Goal: Book appointment/travel/reservation

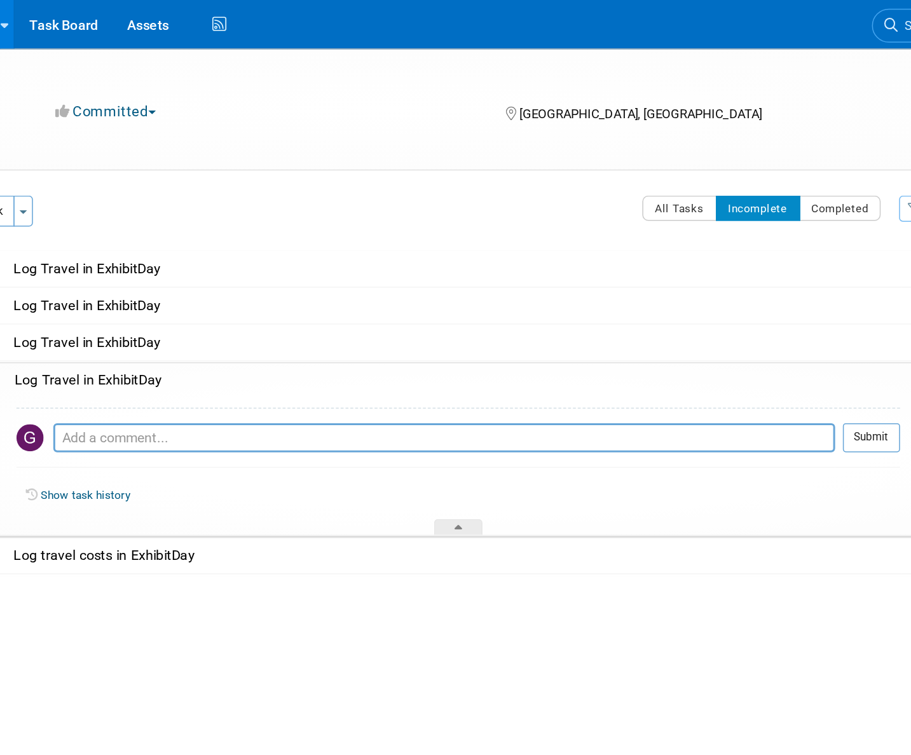
click at [670, 261] on div "Pro tip: Press Ctrl-Enter to submit comment. Submit Show task history" at bounding box center [498, 306] width 587 height 92
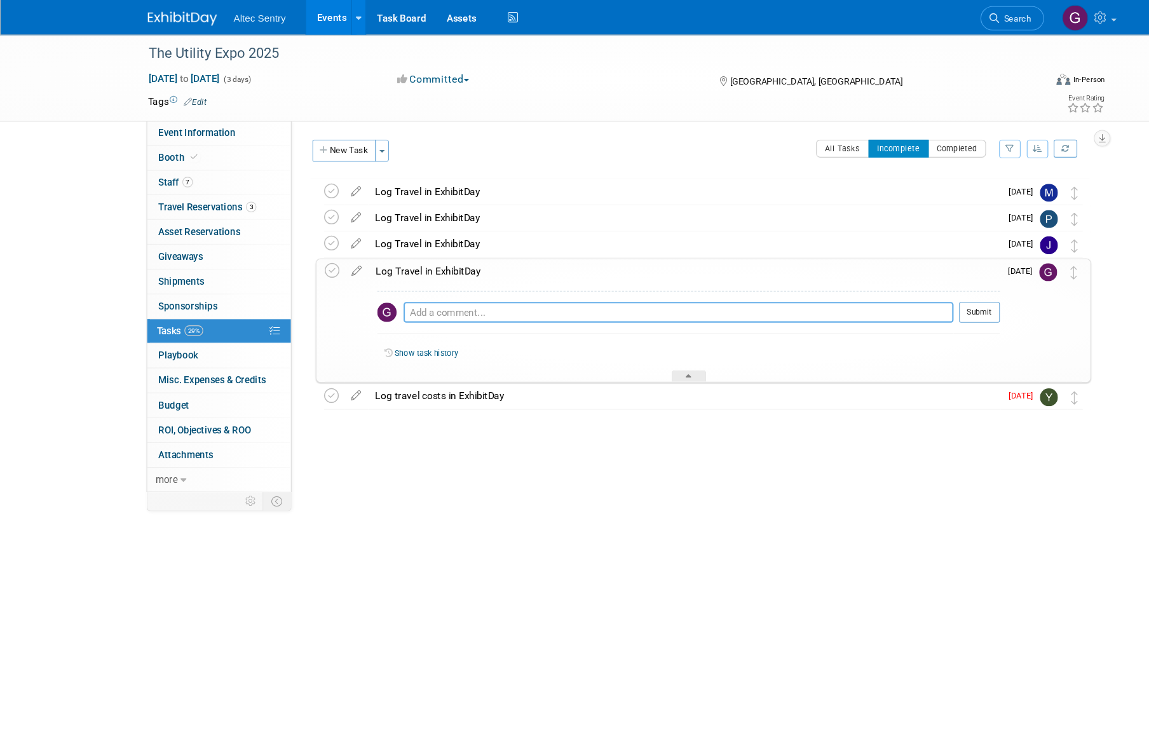
click at [429, 285] on textarea at bounding box center [624, 287] width 506 height 19
click at [186, 187] on span "Travel Reservations 3" at bounding box center [191, 190] width 90 height 10
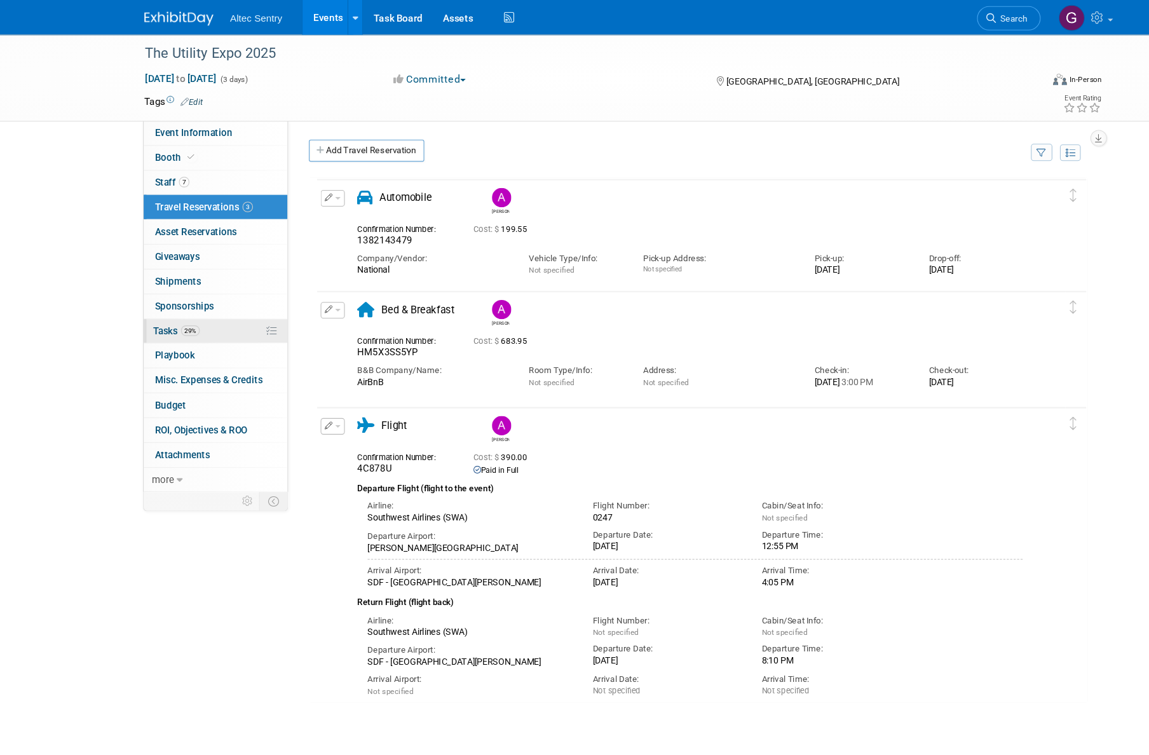
click at [170, 301] on span "Tasks 29%" at bounding box center [165, 304] width 43 height 10
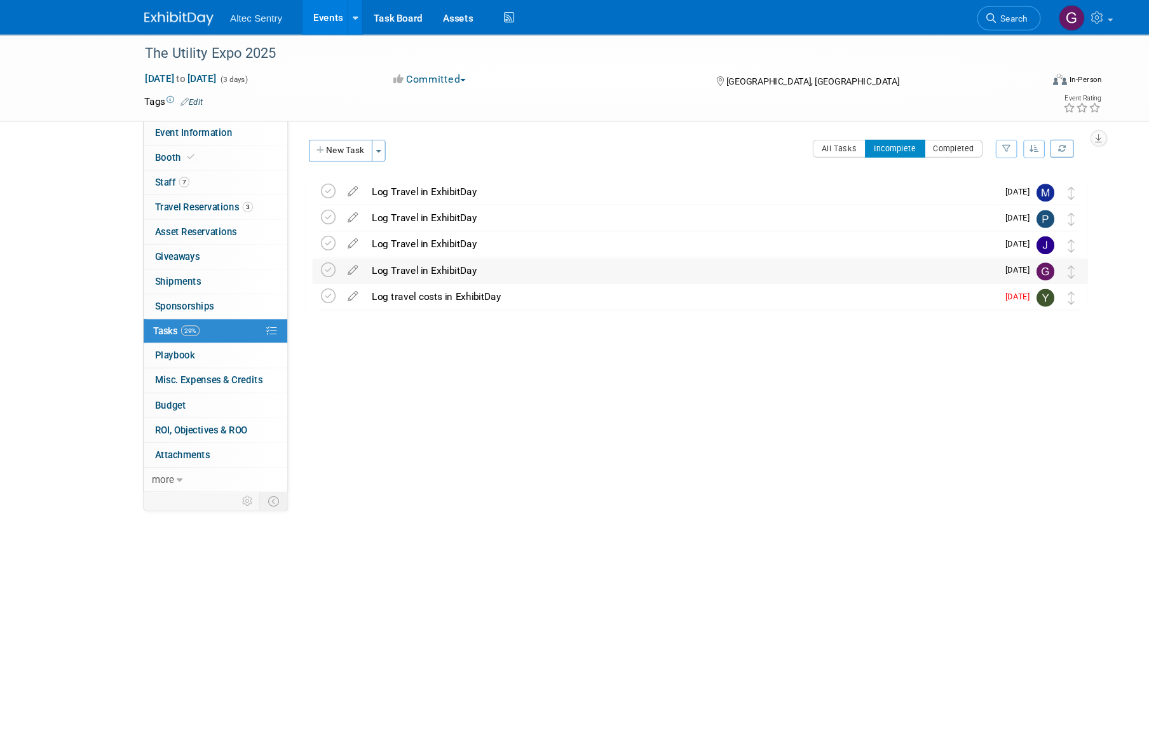
click at [424, 252] on div "Log Travel in ExhibitDay" at bounding box center [629, 249] width 581 height 22
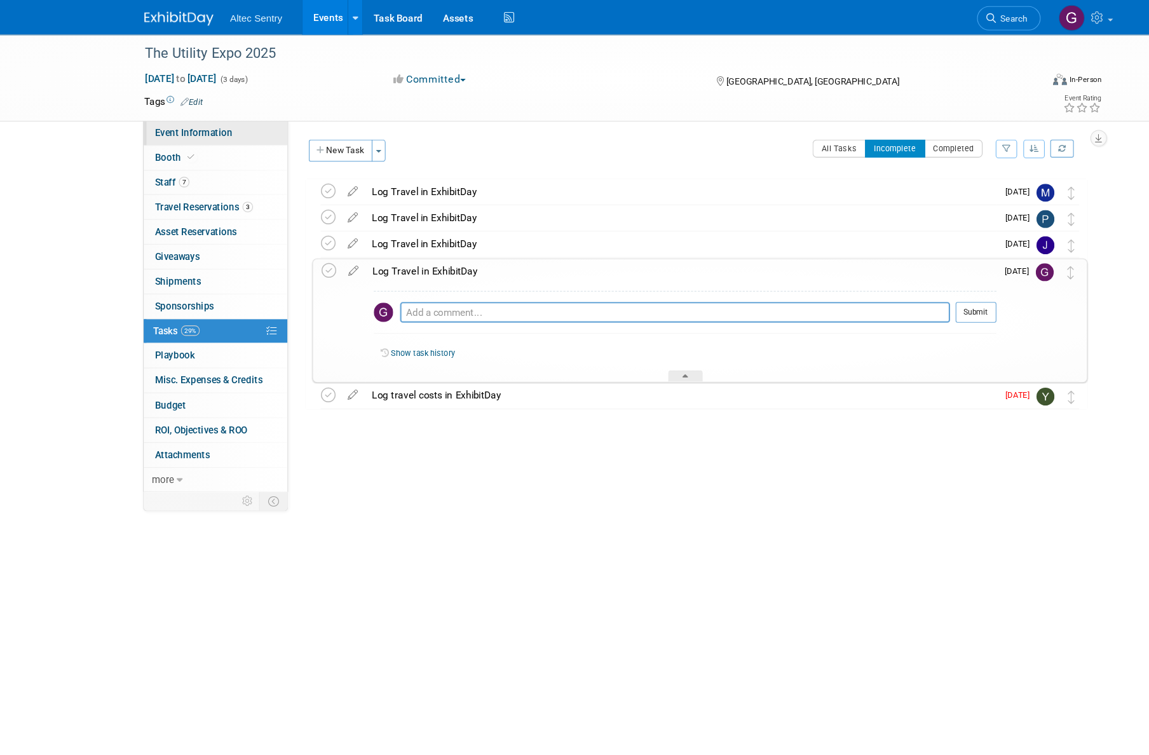
click at [192, 123] on span "Event Information" at bounding box center [181, 122] width 71 height 10
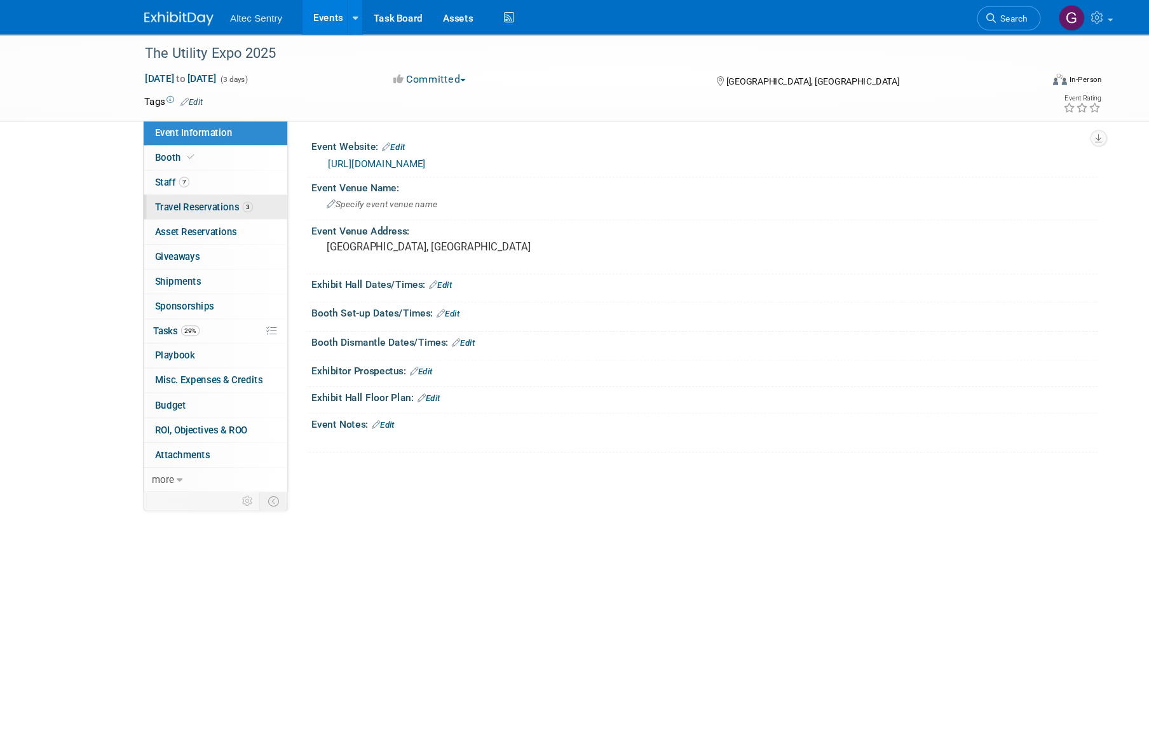
click at [167, 192] on span "Travel Reservations 3" at bounding box center [191, 190] width 90 height 10
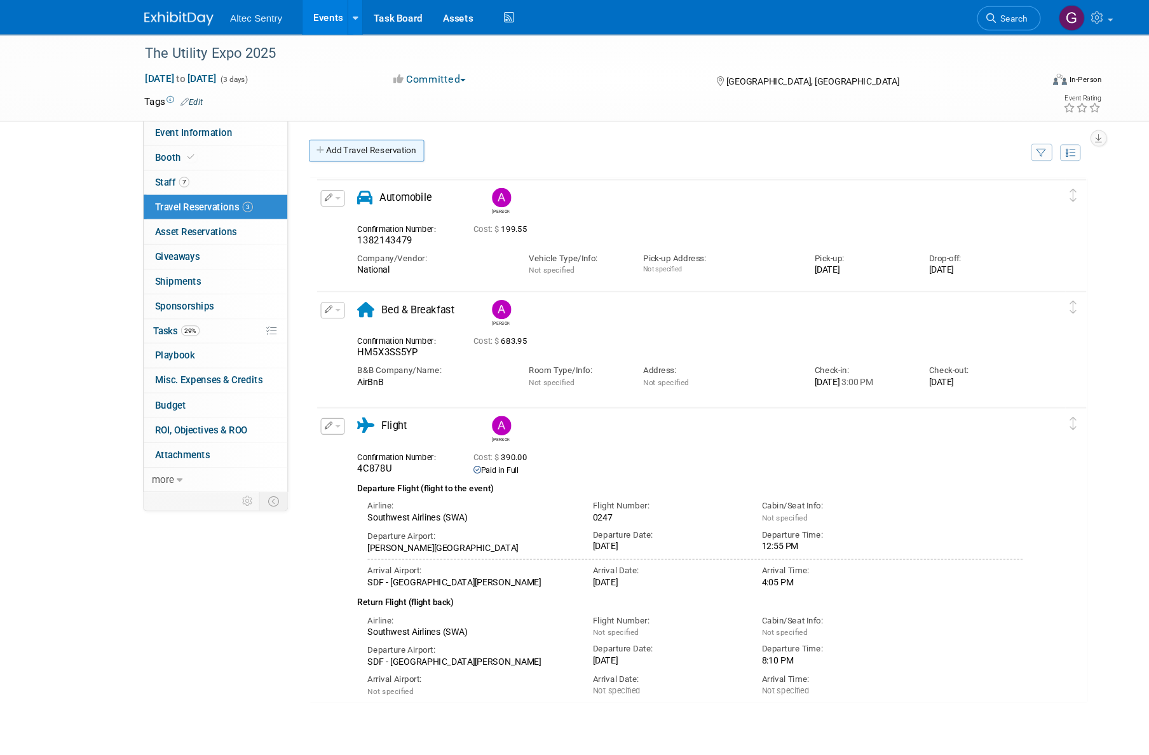
click at [350, 136] on link "Add Travel Reservation" at bounding box center [340, 138] width 106 height 20
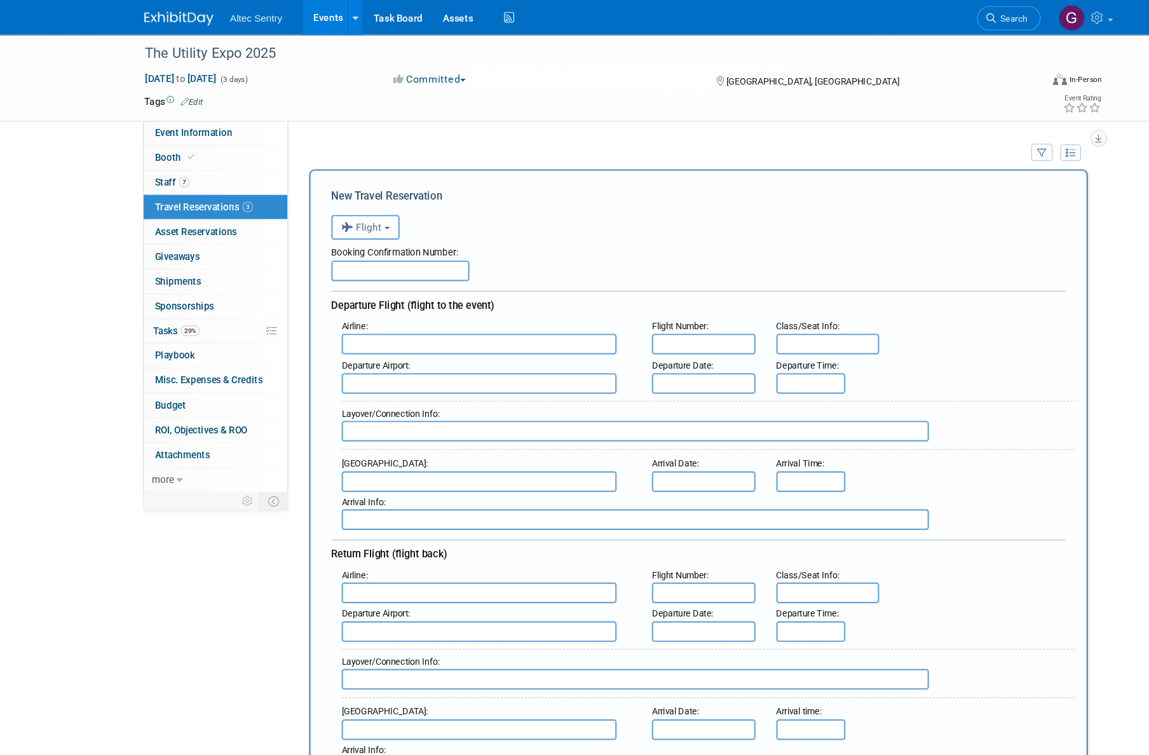
click at [354, 201] on button "Flight" at bounding box center [339, 209] width 63 height 23
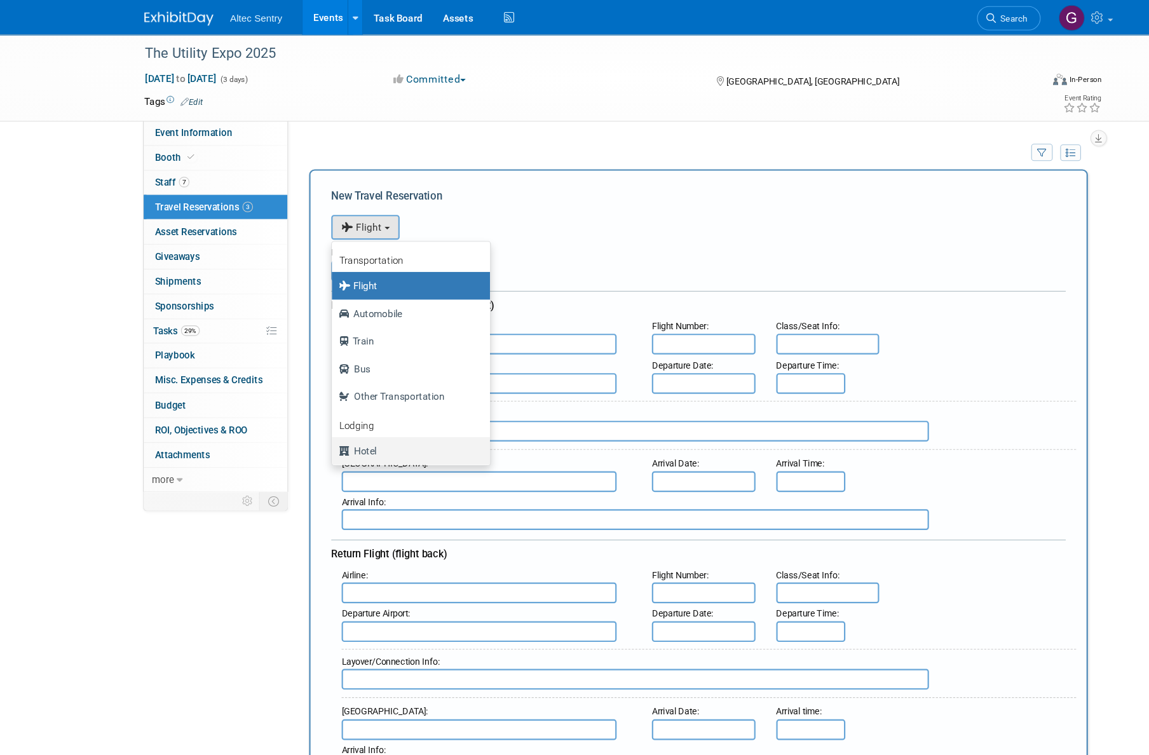
click at [360, 409] on label "Hotel" at bounding box center [378, 415] width 126 height 20
click at [310, 409] on input "Hotel" at bounding box center [306, 413] width 8 height 8
select select "6"
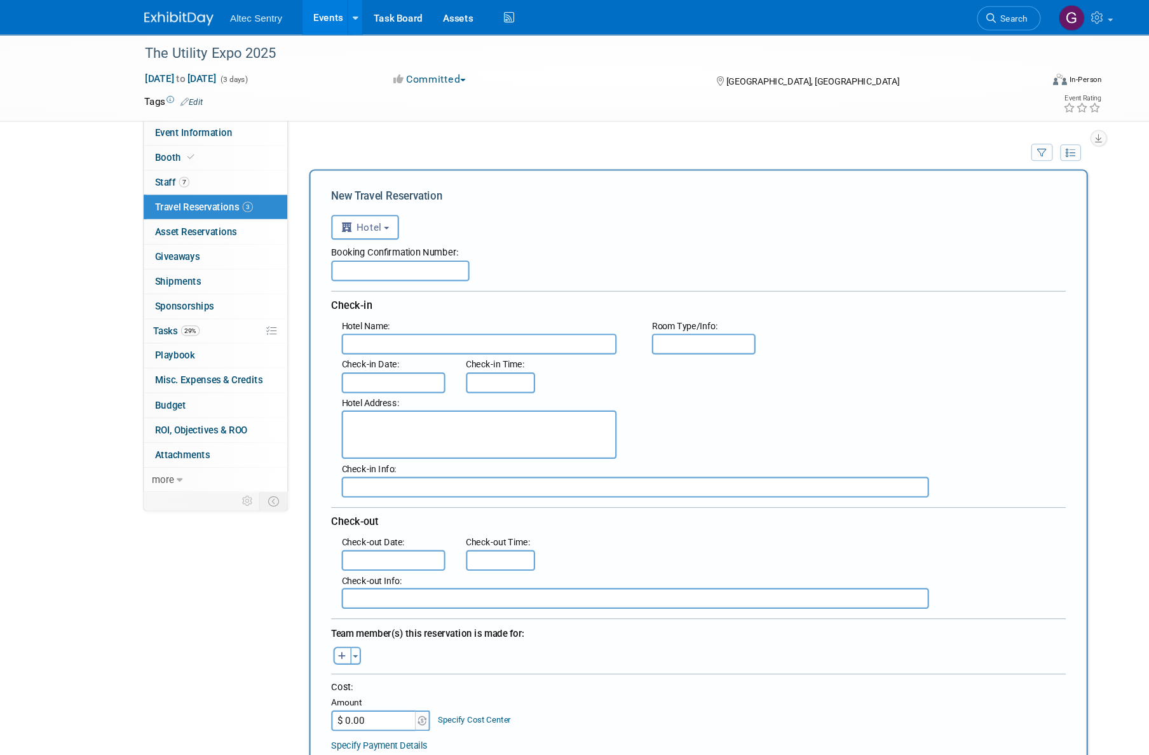
click at [458, 317] on input "text" at bounding box center [443, 316] width 253 height 19
paste input "[GEOGRAPHIC_DATA] [GEOGRAPHIC_DATA] [GEOGRAPHIC_DATA]"
type input "[GEOGRAPHIC_DATA] [GEOGRAPHIC_DATA] [GEOGRAPHIC_DATA]"
click at [395, 350] on input "text" at bounding box center [364, 352] width 95 height 19
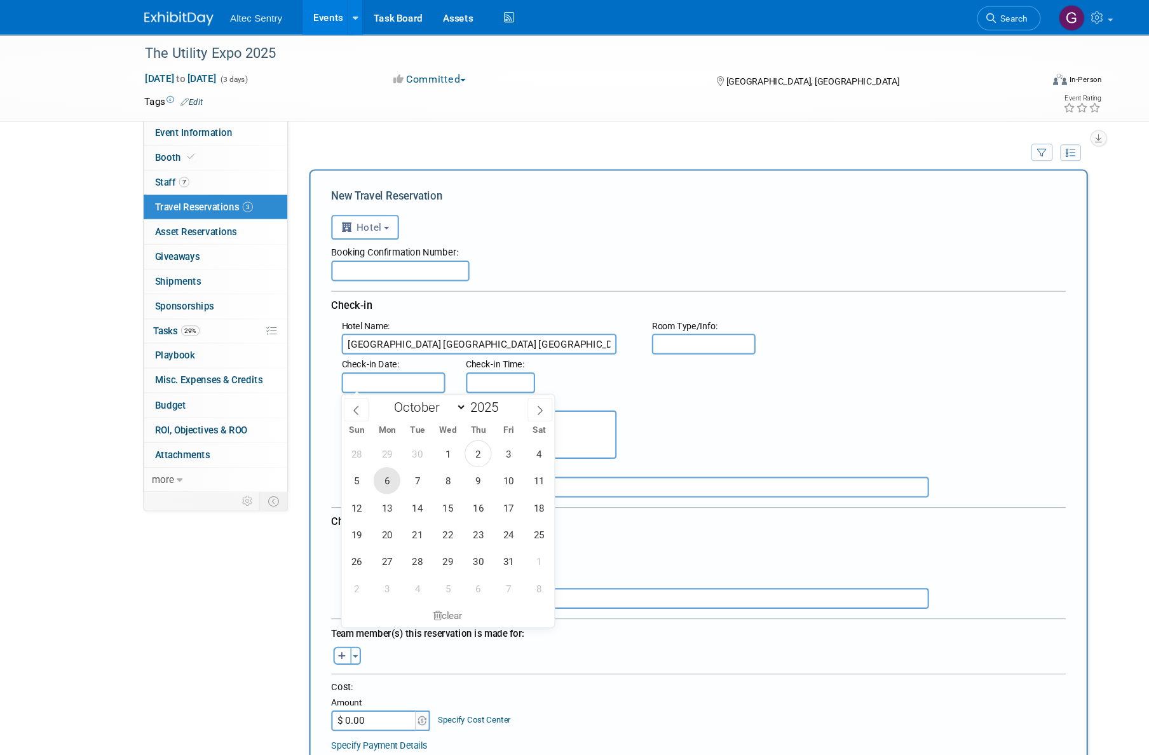
click at [357, 447] on span "6" at bounding box center [358, 442] width 25 height 25
type input "[DATE]"
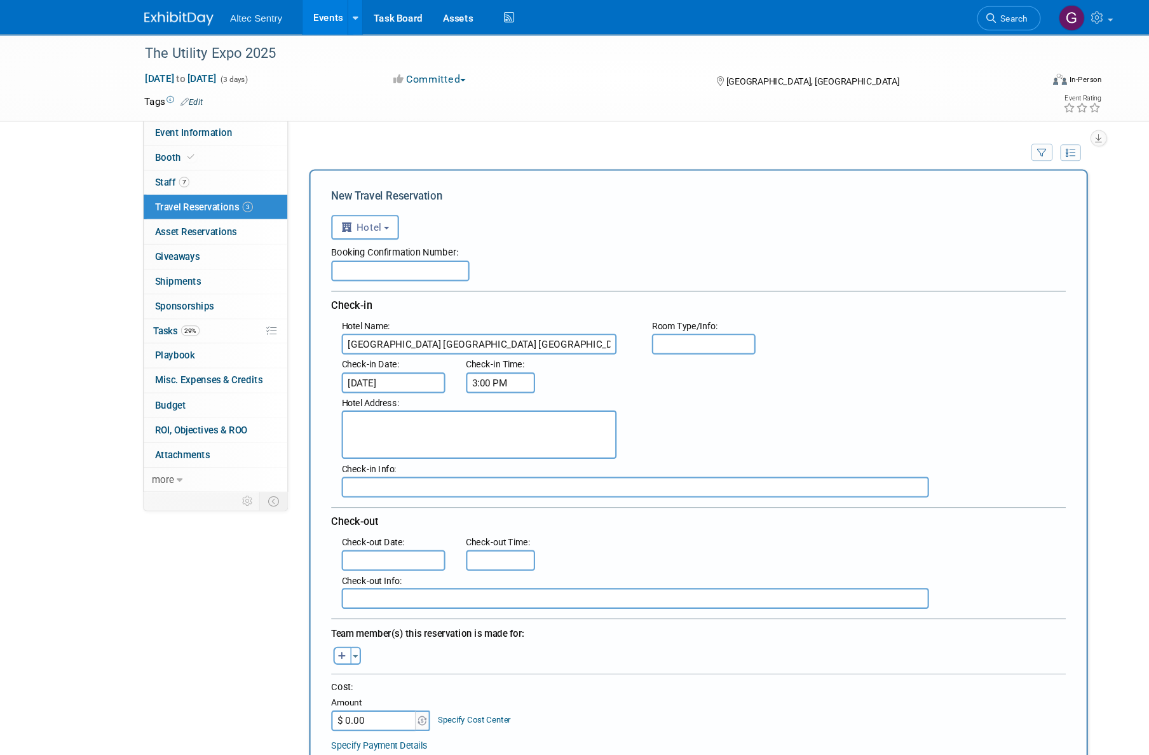
click at [462, 355] on input "3:00 PM" at bounding box center [464, 352] width 64 height 19
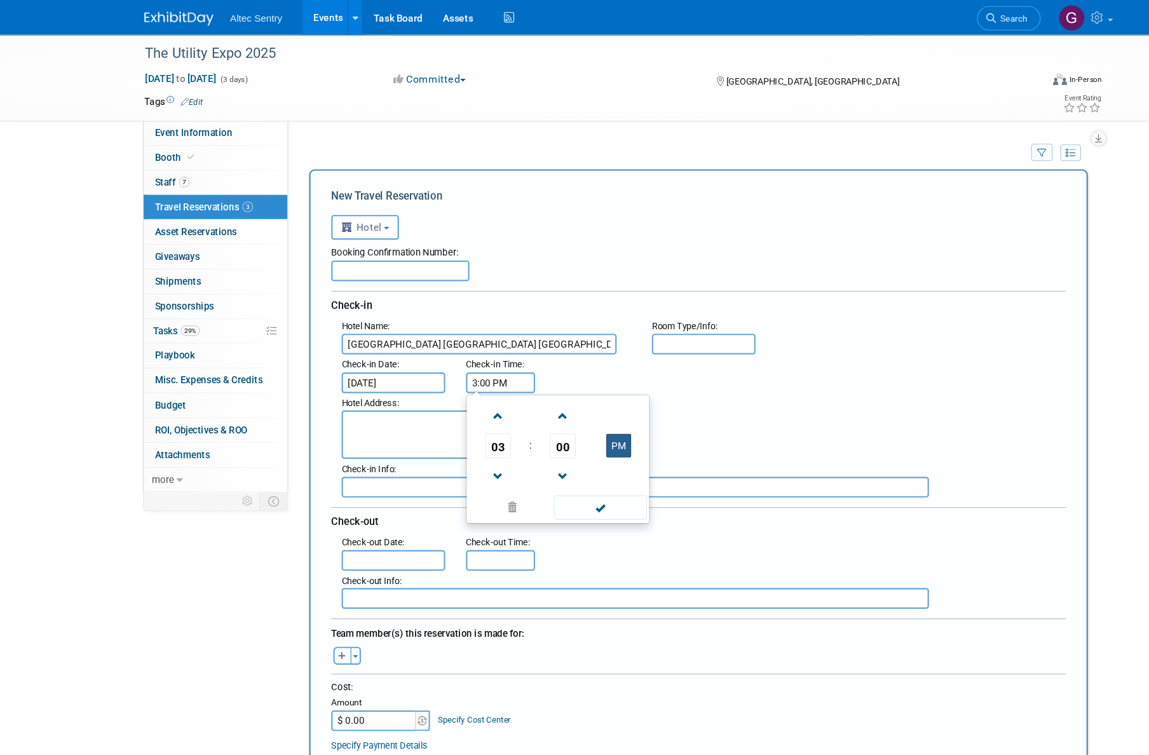
click at [569, 405] on button "PM" at bounding box center [572, 410] width 23 height 22
type input "3:00 AM"
click at [351, 400] on textarea at bounding box center [443, 399] width 253 height 44
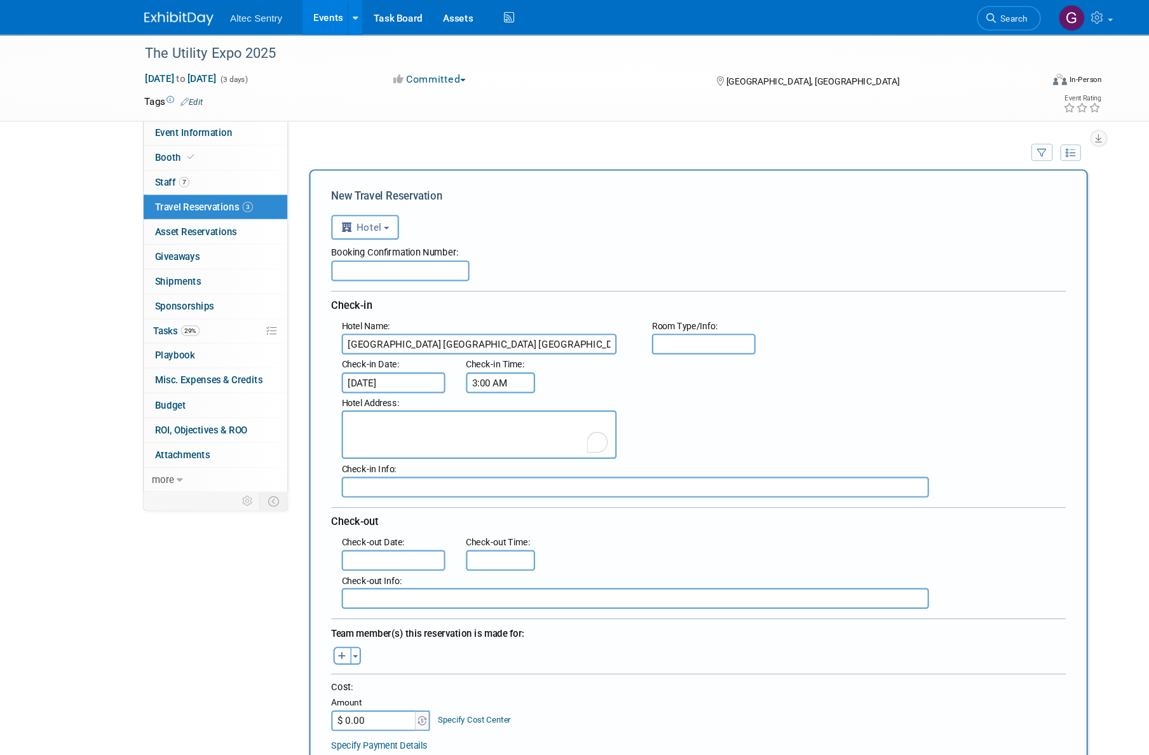
paste textarea "[STREET_ADDRESS]"
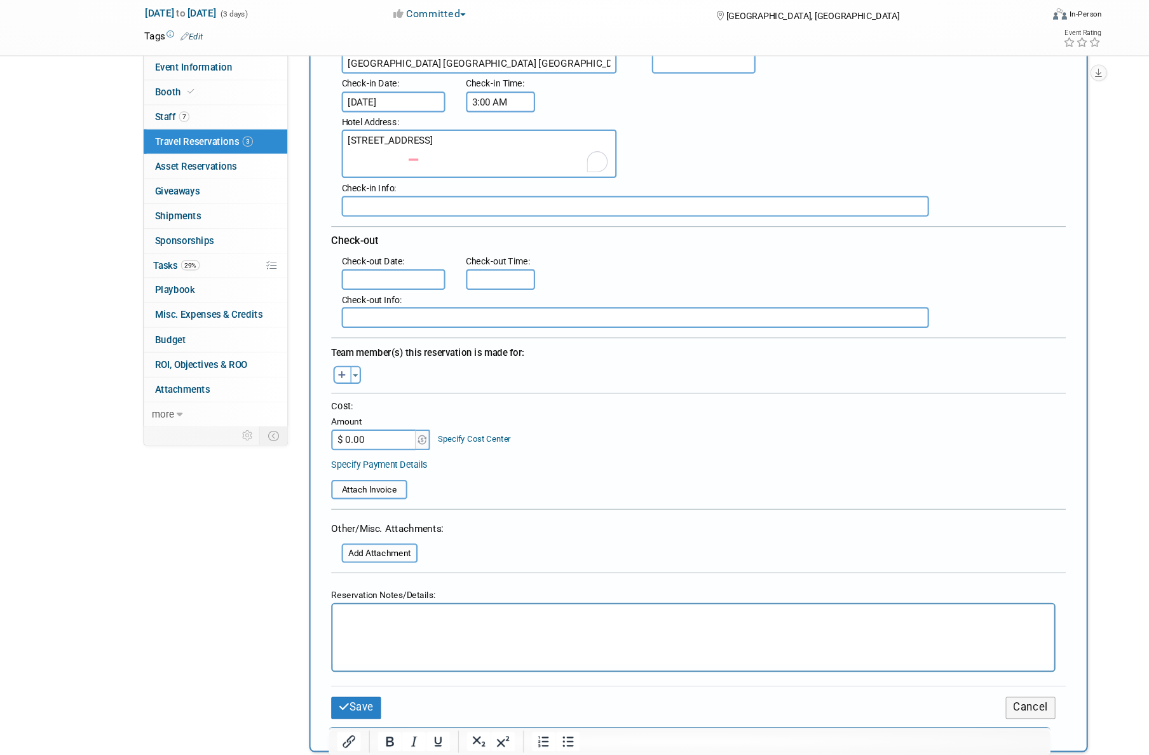
scroll to position [250, 0]
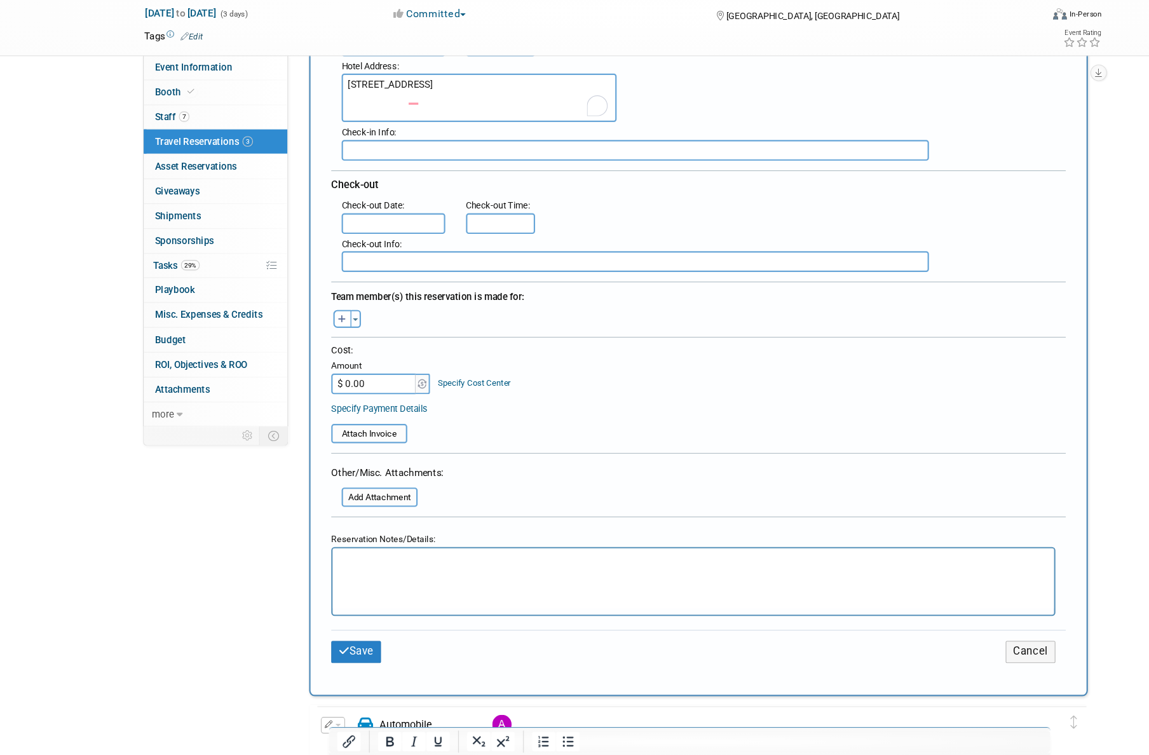
type textarea "[STREET_ADDRESS]"
click at [383, 264] on input "text" at bounding box center [364, 265] width 95 height 19
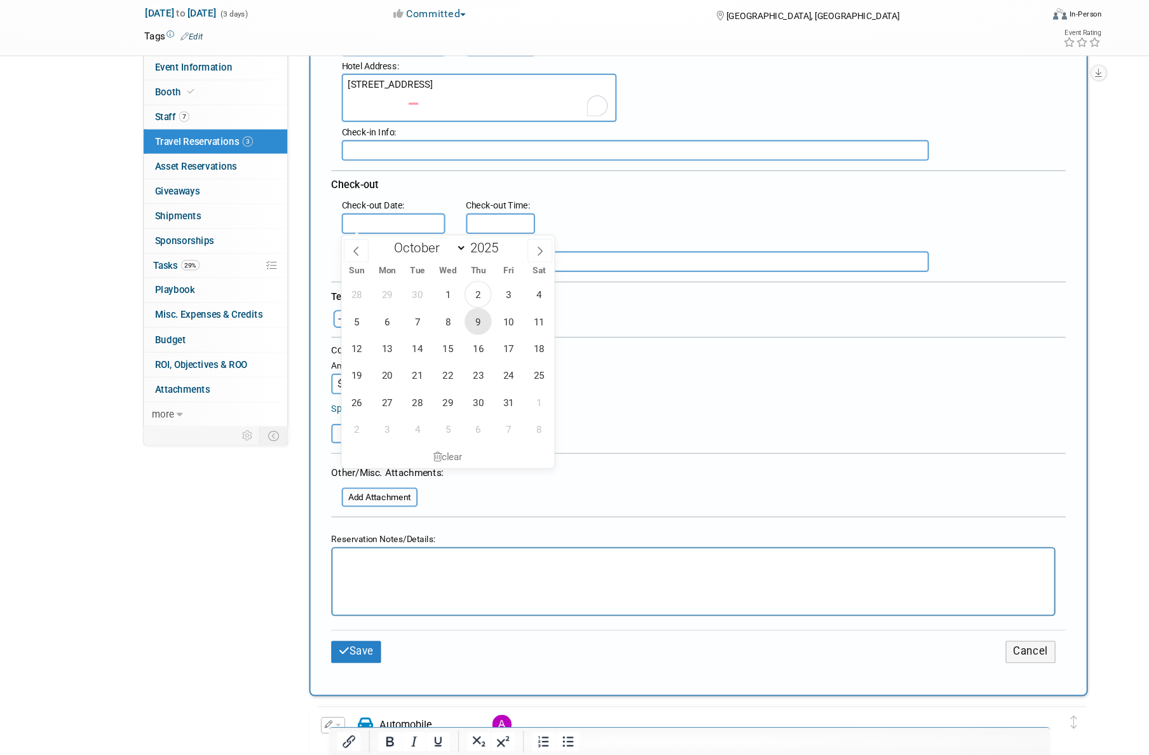
click at [444, 347] on span "9" at bounding box center [442, 355] width 25 height 25
type input "[DATE]"
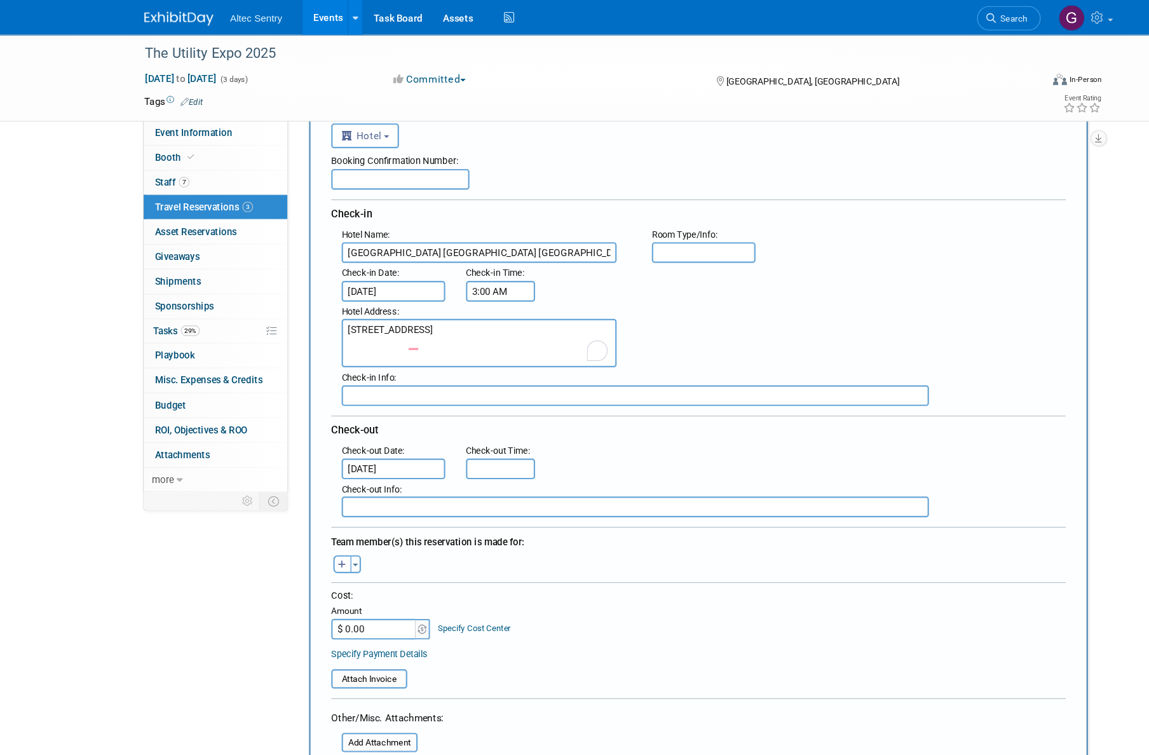
scroll to position [0, 0]
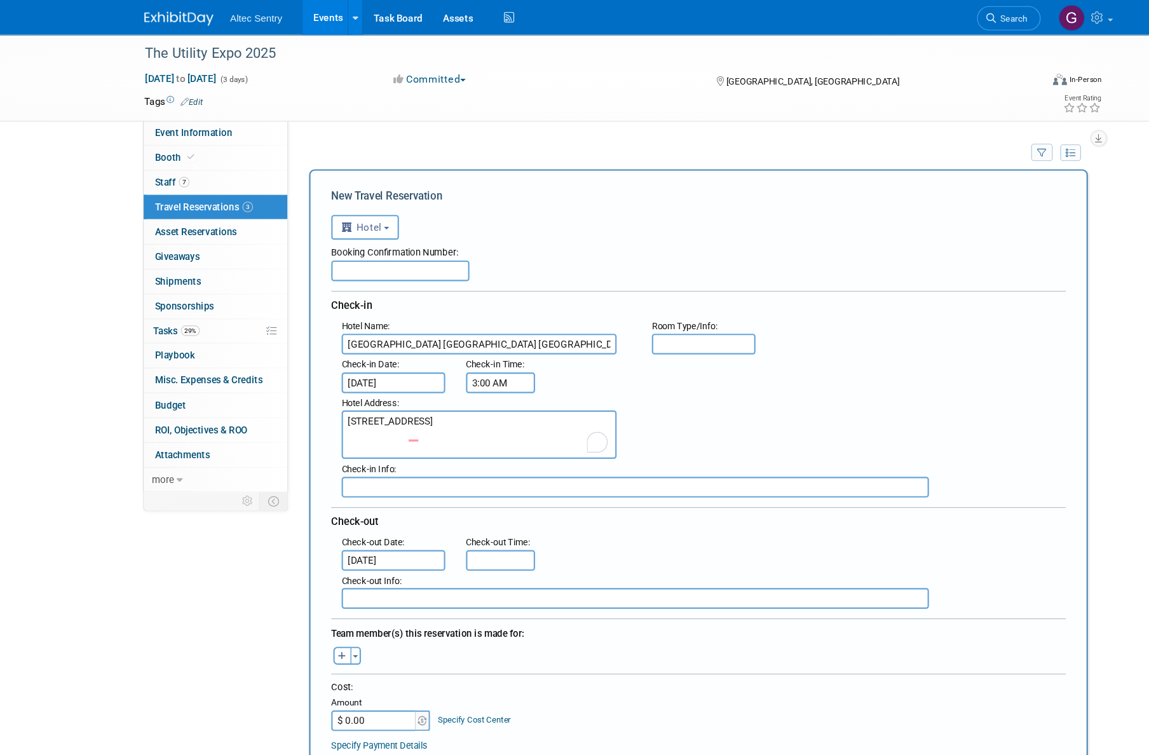
click at [397, 249] on input "text" at bounding box center [371, 249] width 127 height 19
paste input "3265451593"
type input "3265451593"
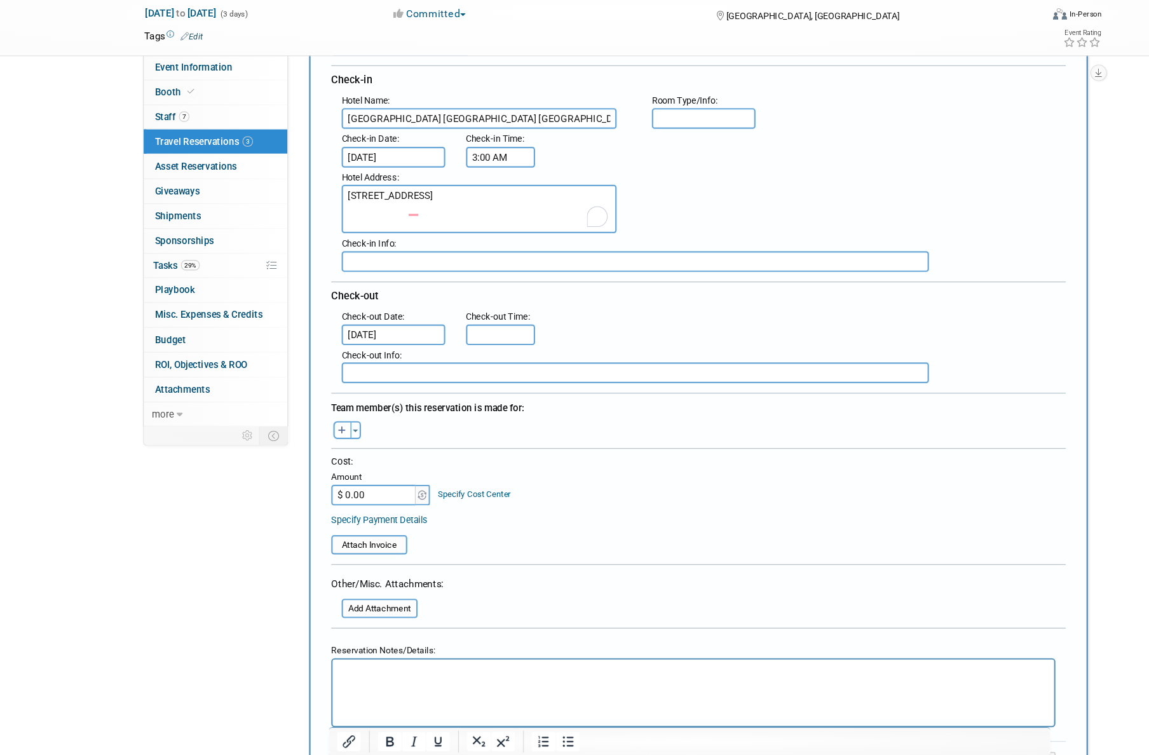
scroll to position [229, 0]
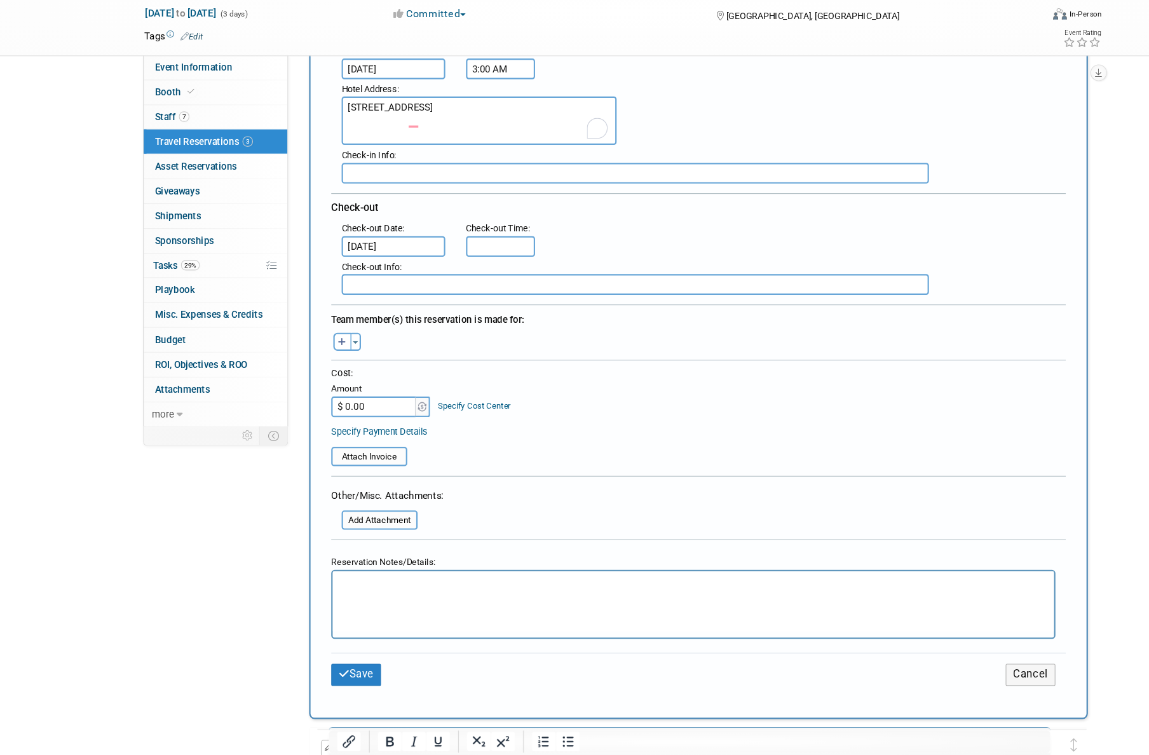
drag, startPoint x: 332, startPoint y: 433, endPoint x: 309, endPoint y: 433, distance: 22.3
click at [309, 433] on input "$ 0.00" at bounding box center [347, 434] width 79 height 19
type input "$ 533.52"
click at [564, 437] on div "Cost: Amount $ 533.52 Specify Cost Center Cost Center -- Not Specified --" at bounding box center [646, 420] width 676 height 46
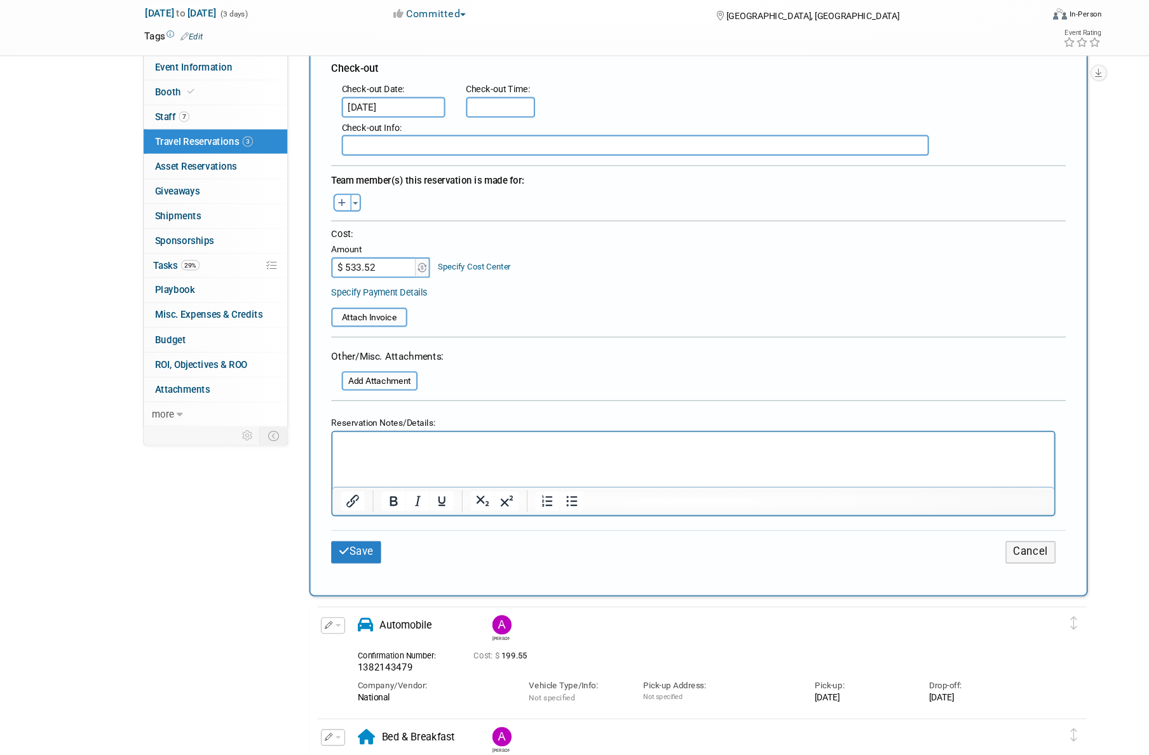
scroll to position [392, 0]
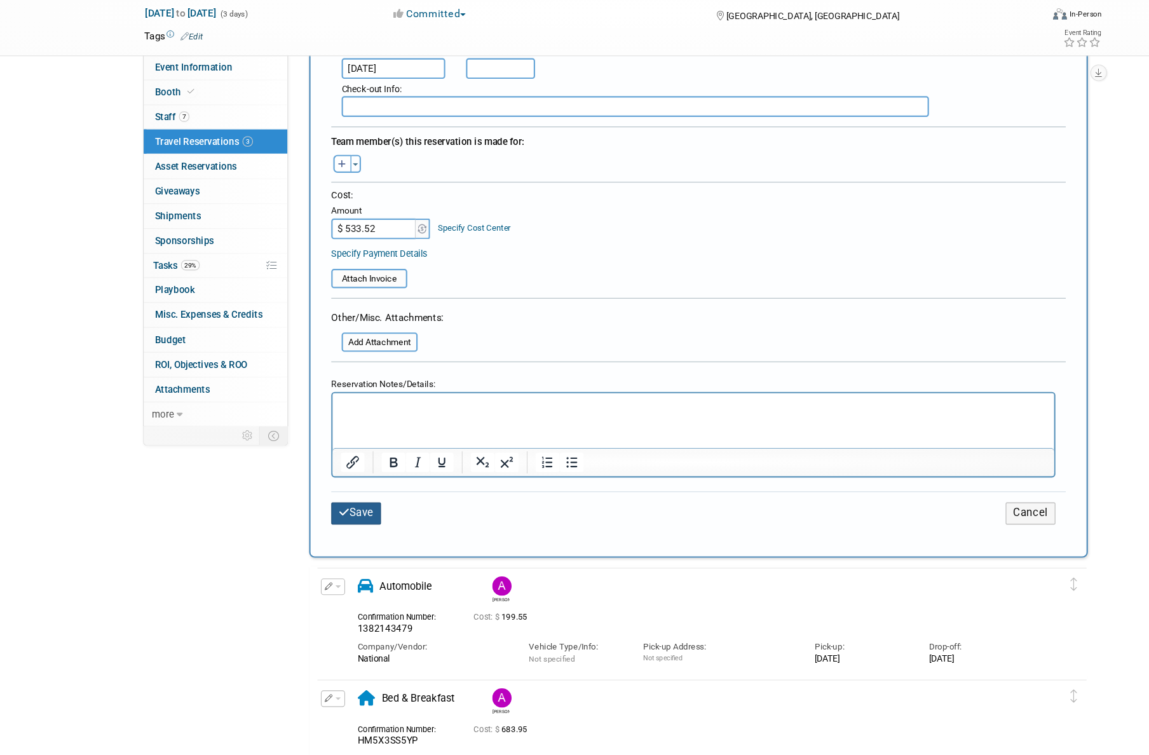
click at [348, 531] on button "Save" at bounding box center [331, 532] width 46 height 20
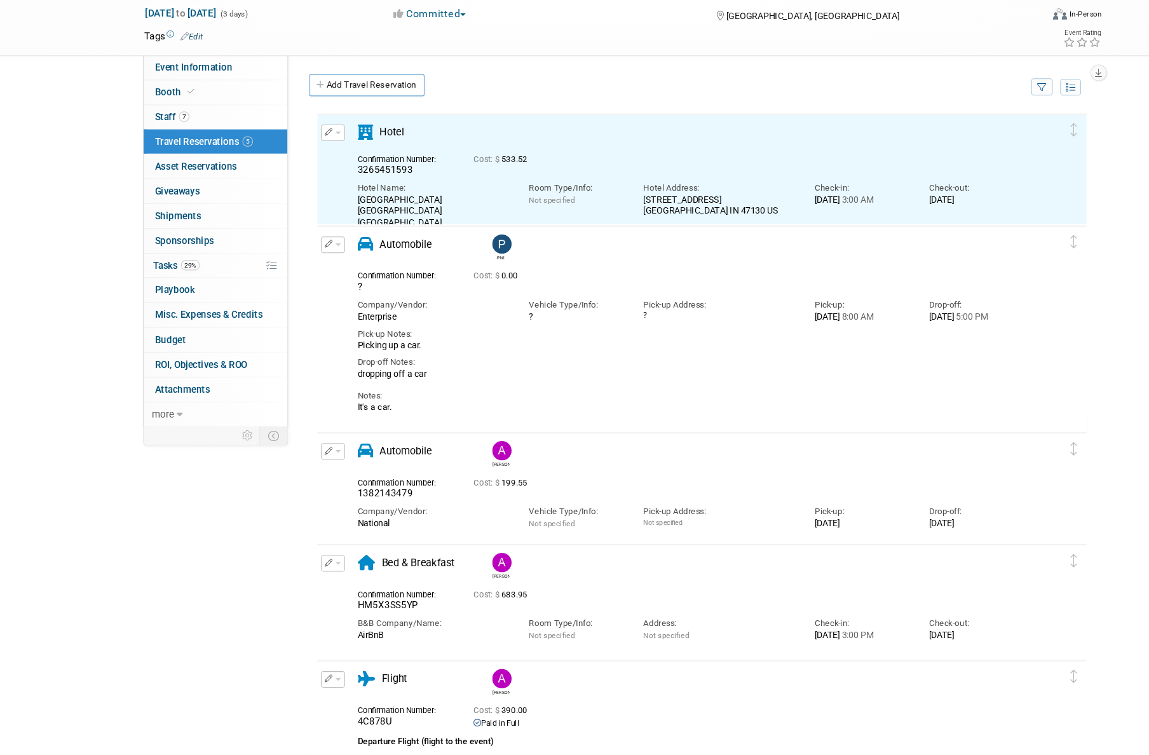
scroll to position [0, 0]
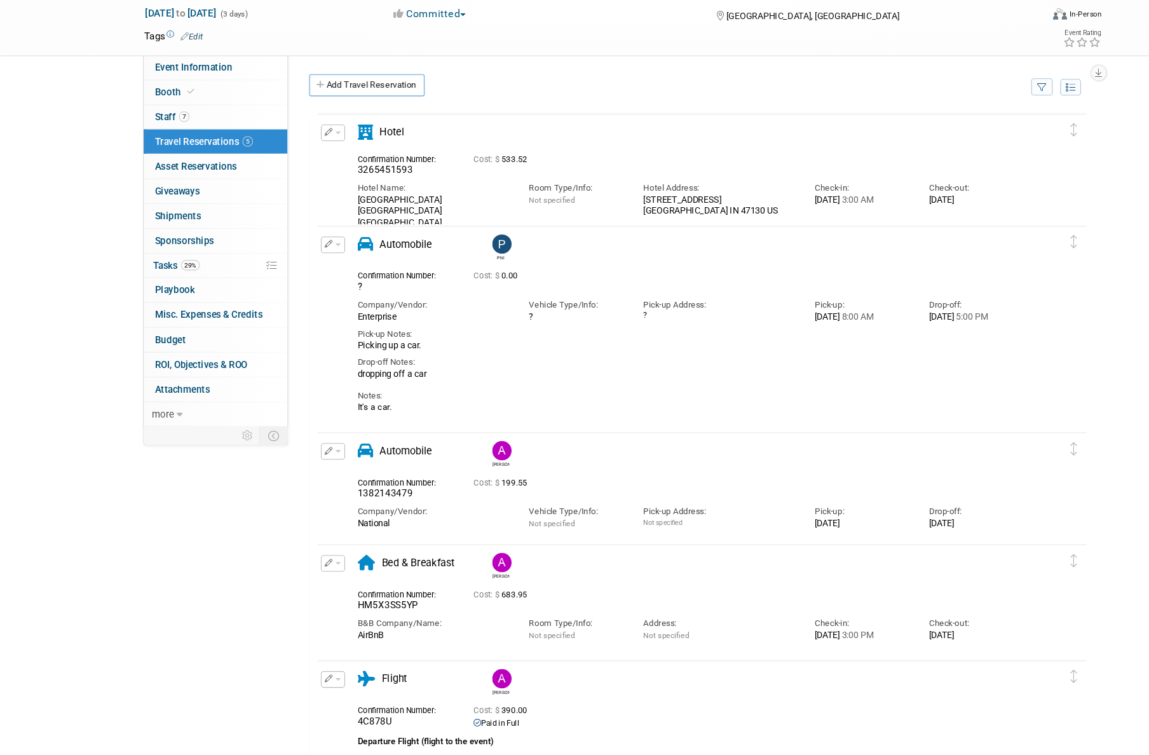
click at [314, 182] on span "button" at bounding box center [313, 182] width 5 height 3
click at [345, 205] on button "Edit Reservation" at bounding box center [352, 204] width 107 height 18
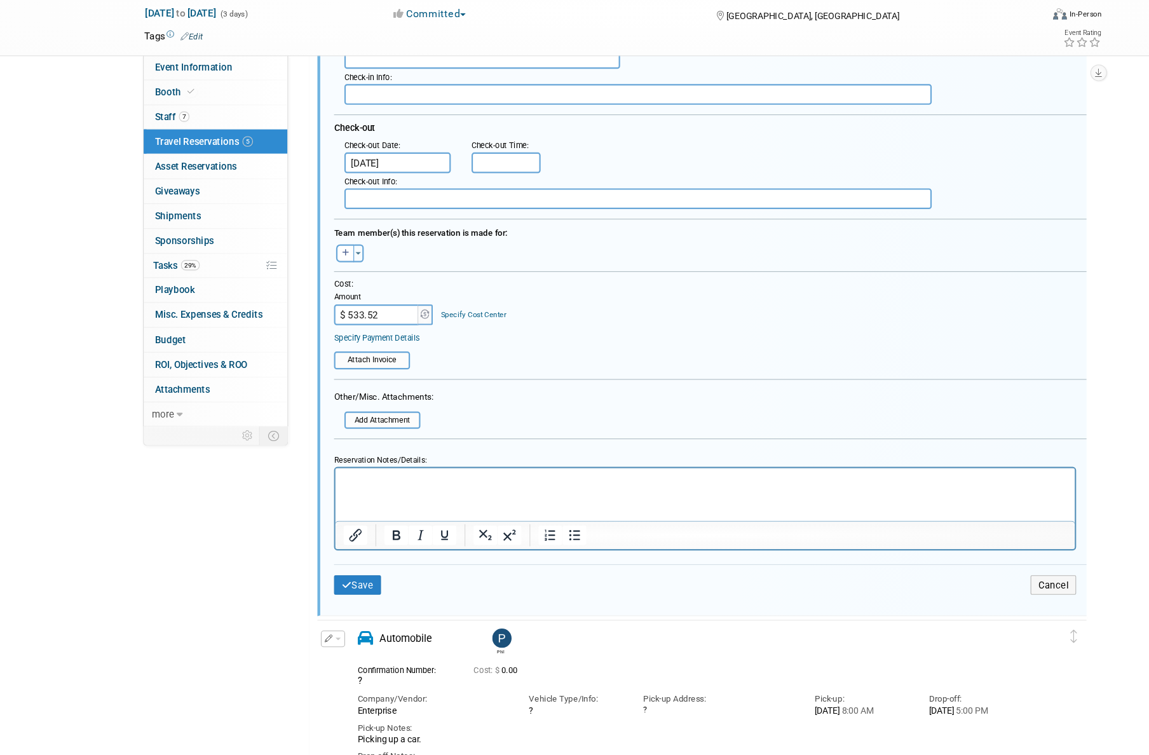
scroll to position [281, 0]
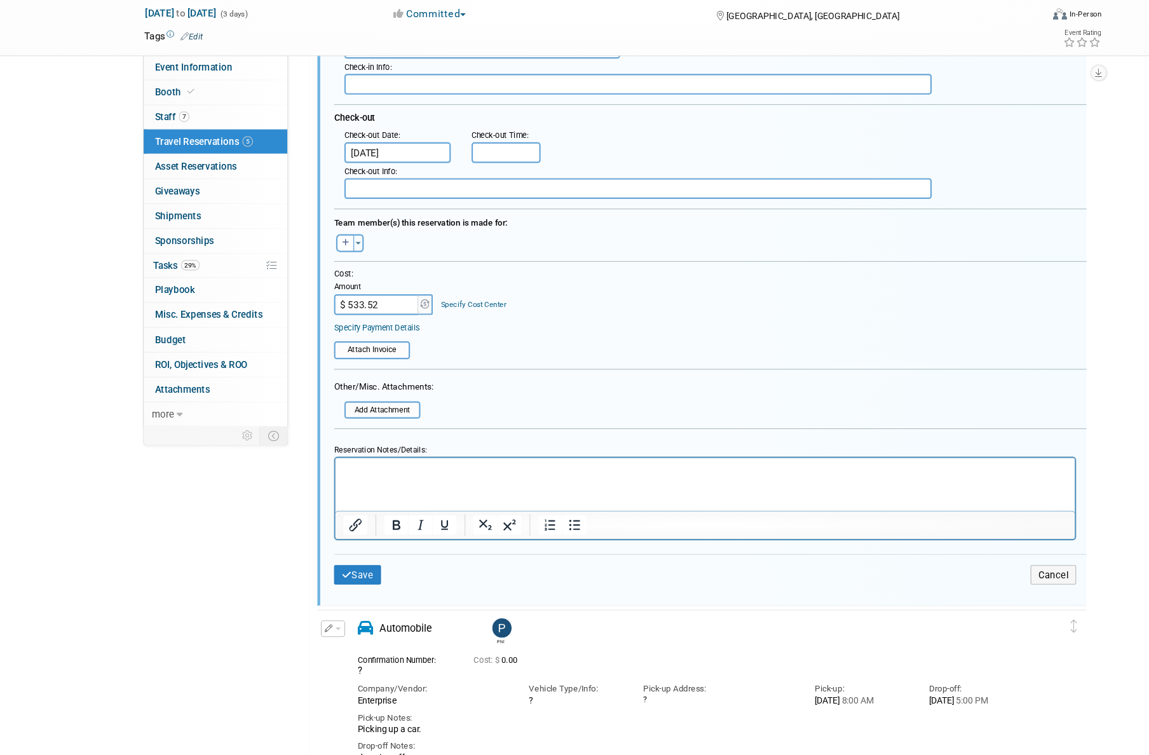
click at [479, 472] on p "Rich Text Area. Press ALT-0 for help." at bounding box center [675, 468] width 665 height 11
click at [338, 583] on button "Save" at bounding box center [331, 589] width 43 height 18
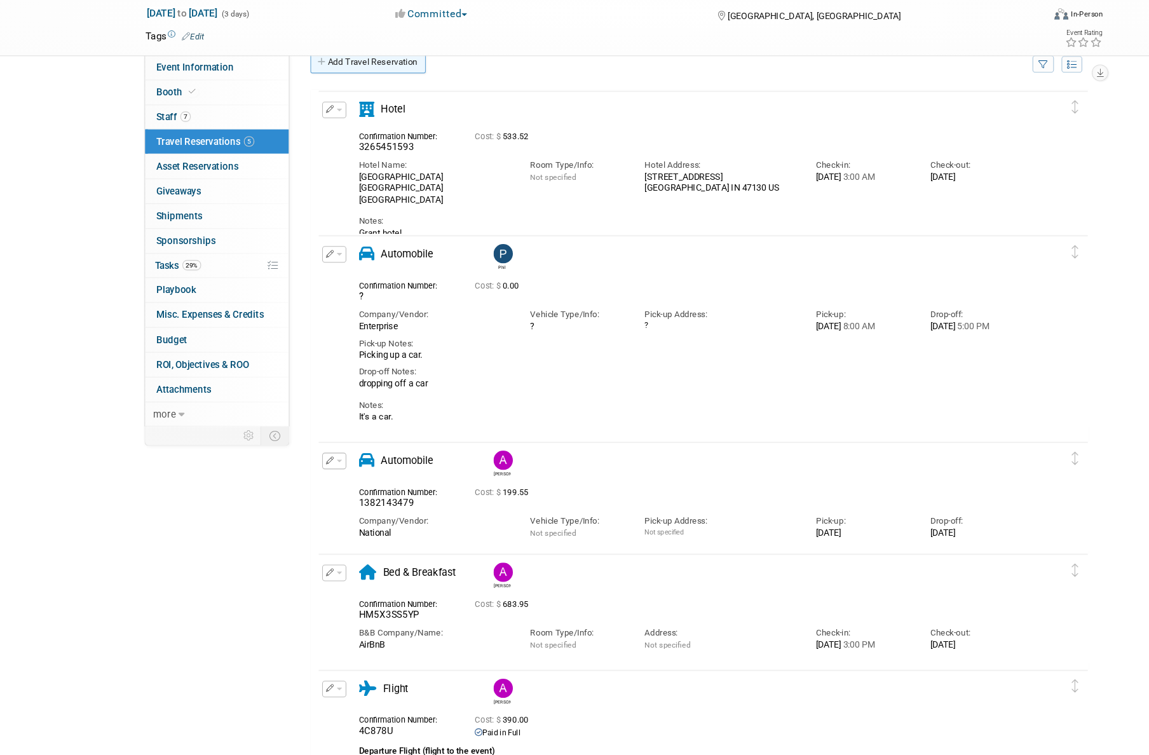
click at [344, 123] on link "Add Travel Reservation" at bounding box center [340, 117] width 106 height 20
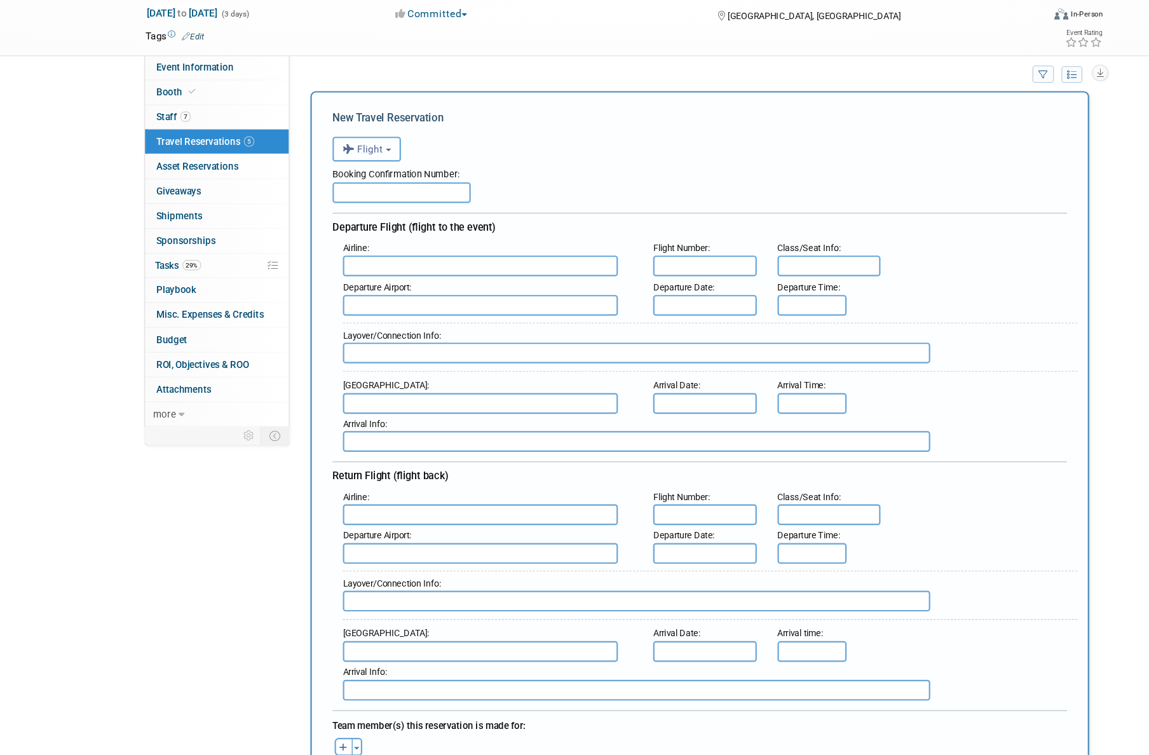
click at [350, 198] on span "Flight" at bounding box center [335, 198] width 38 height 10
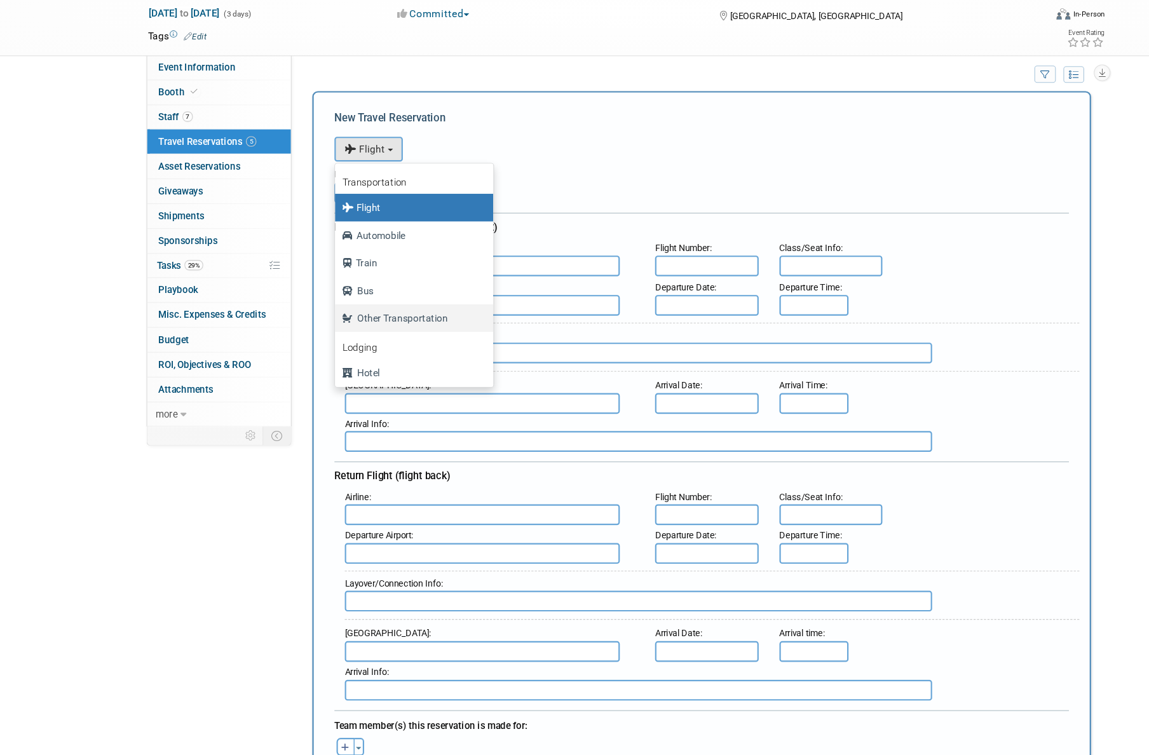
click at [372, 353] on label "Other Transportation" at bounding box center [378, 353] width 126 height 20
click at [310, 353] on input "Other Transportation" at bounding box center [306, 352] width 8 height 8
select select "5"
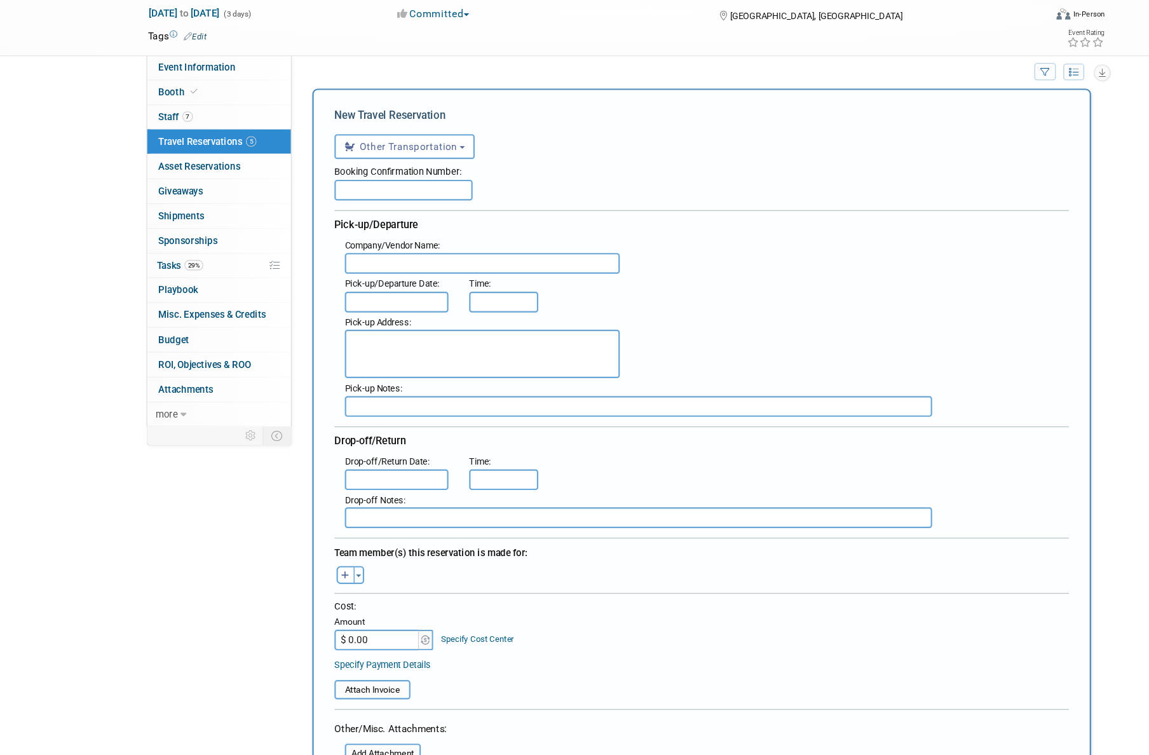
scroll to position [15, 0]
click at [373, 234] on input "text" at bounding box center [371, 234] width 127 height 19
type input "Personal car mileage"
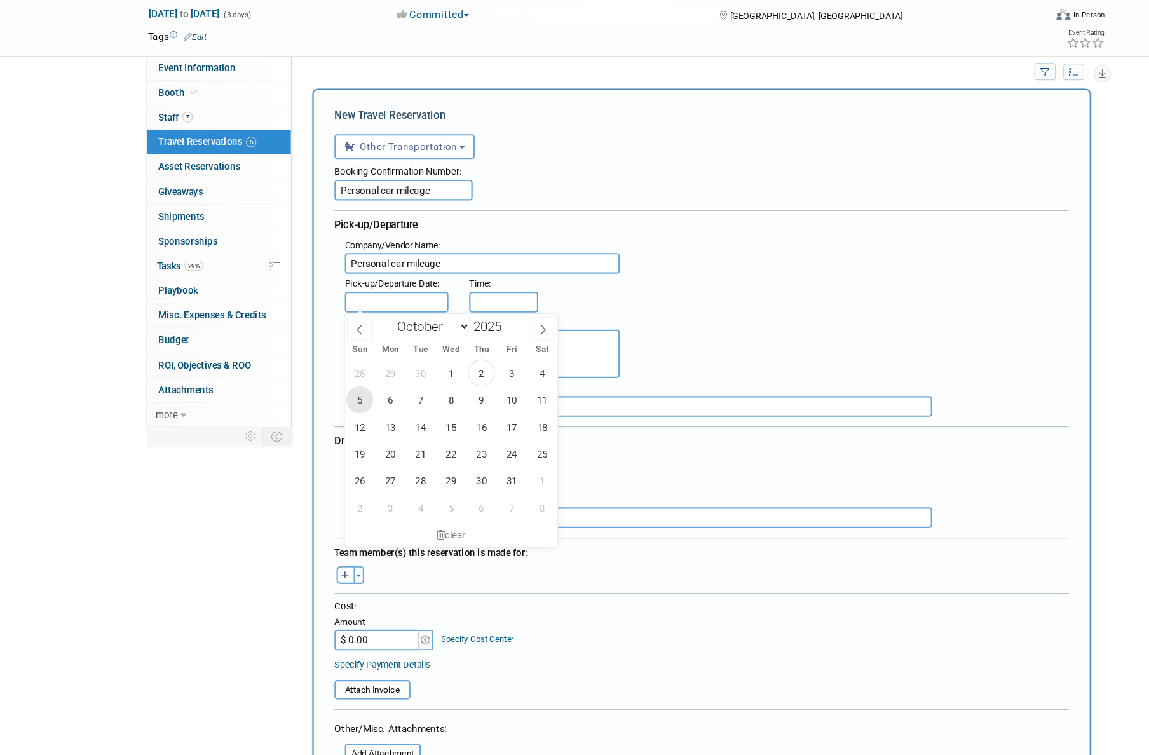
click at [332, 429] on span "5" at bounding box center [330, 427] width 25 height 25
type input "[DATE]"
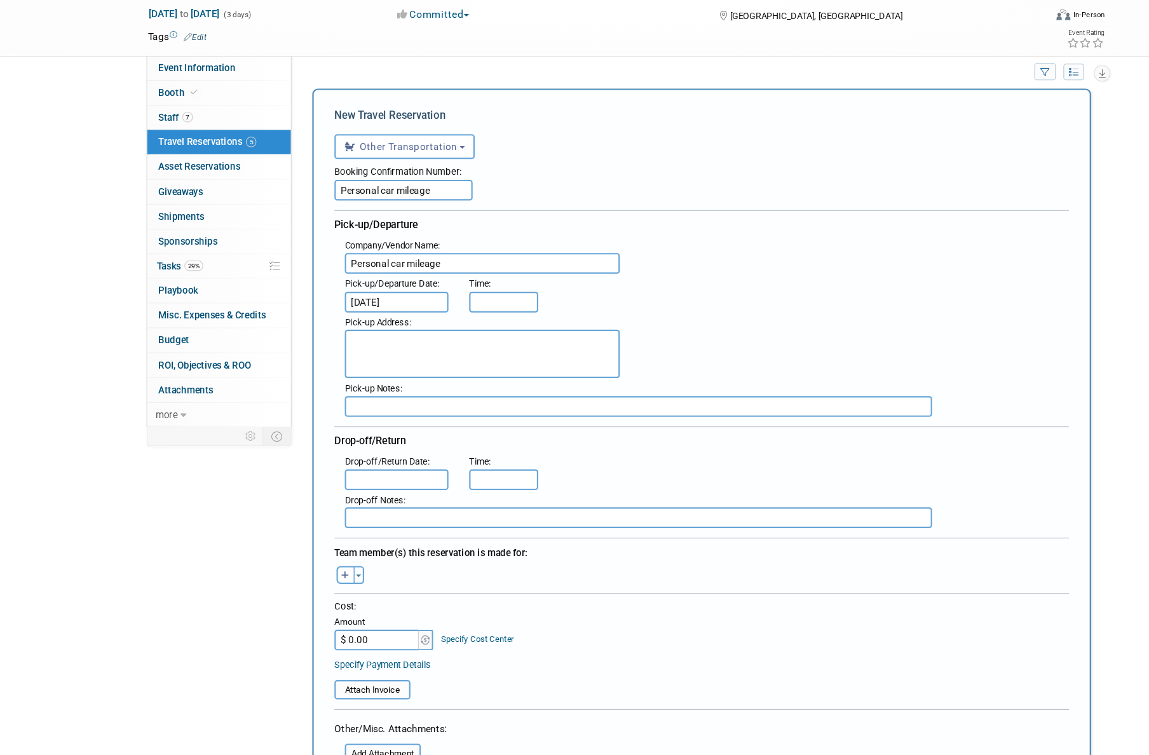
click at [428, 383] on textarea at bounding box center [443, 385] width 253 height 44
type textarea "[STREET_ADDRESS]"
click at [397, 500] on input "text" at bounding box center [364, 500] width 95 height 19
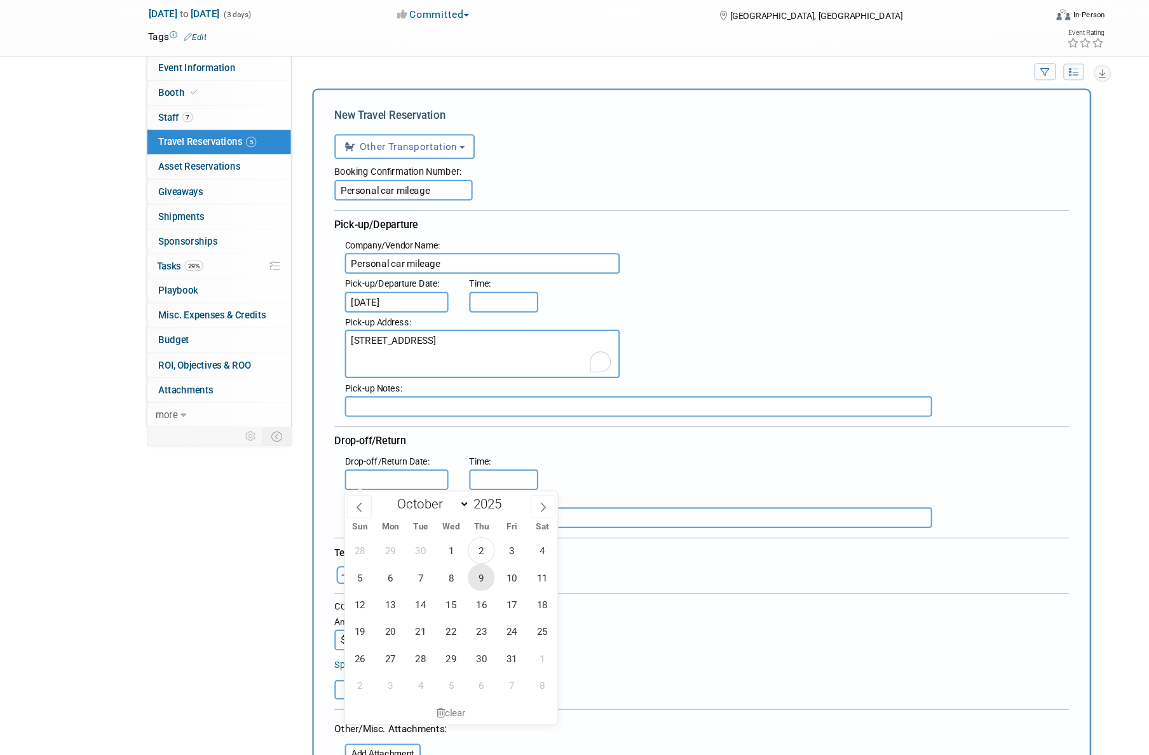
click at [452, 591] on span "9" at bounding box center [442, 590] width 25 height 25
type input "[DATE]"
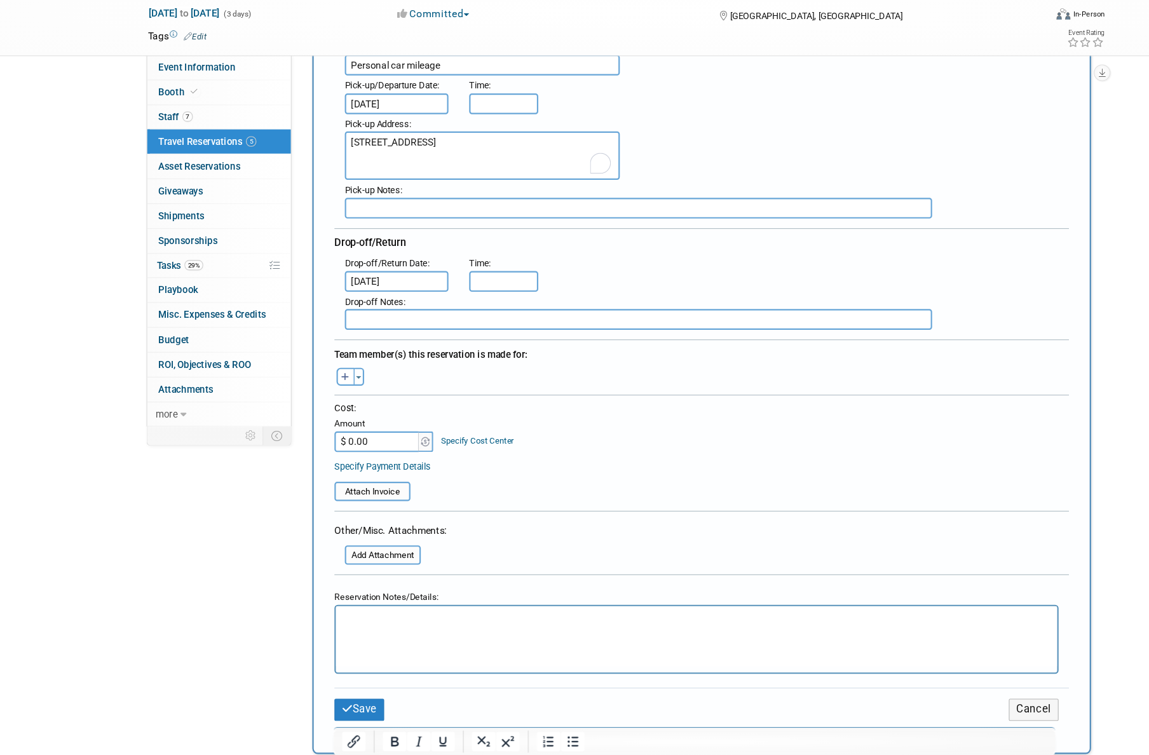
scroll to position [224, 0]
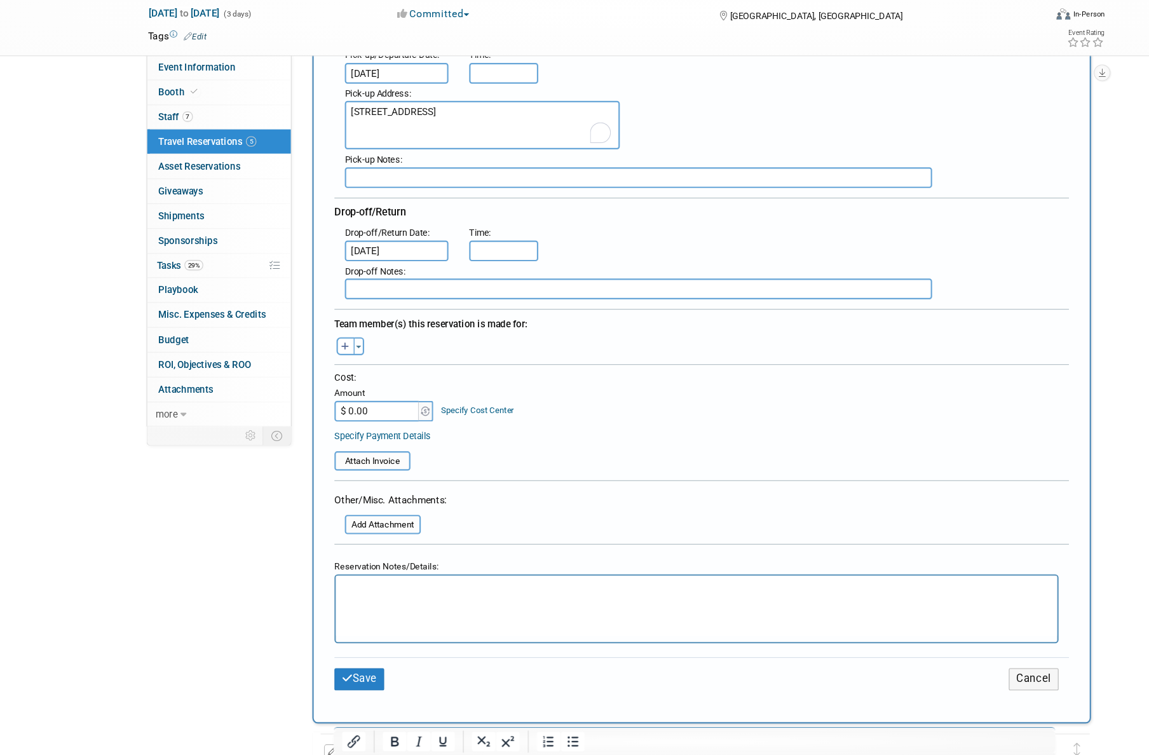
click at [391, 323] on input "text" at bounding box center [587, 325] width 540 height 19
drag, startPoint x: 328, startPoint y: 437, endPoint x: 364, endPoint y: 439, distance: 35.6
click at [364, 439] on input "$ 0.00" at bounding box center [347, 438] width 79 height 19
type input "$ 564.20"
click at [381, 542] on input "file" at bounding box center [310, 542] width 151 height 15
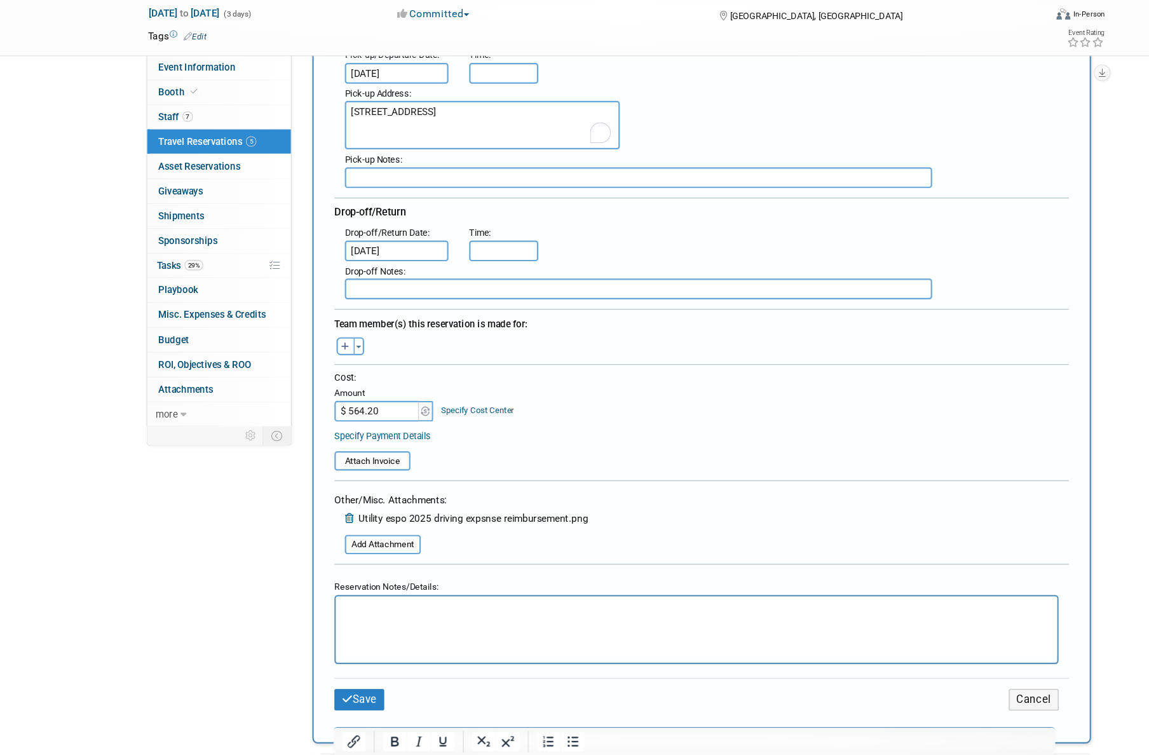
click at [648, 605] on div "Reservation Notes/Details:" at bounding box center [641, 597] width 666 height 18
click at [653, 601] on p "Rich Text Area. Press ALT-0 for help." at bounding box center [667, 607] width 649 height 13
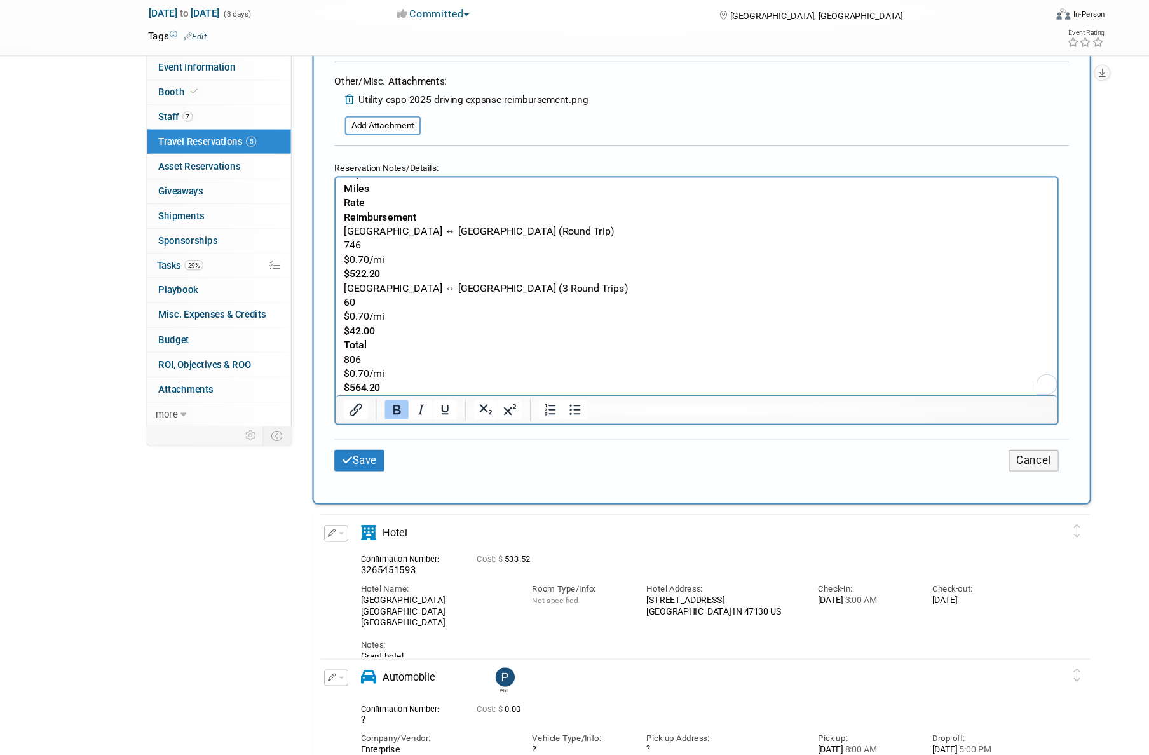
scroll to position [627, 0]
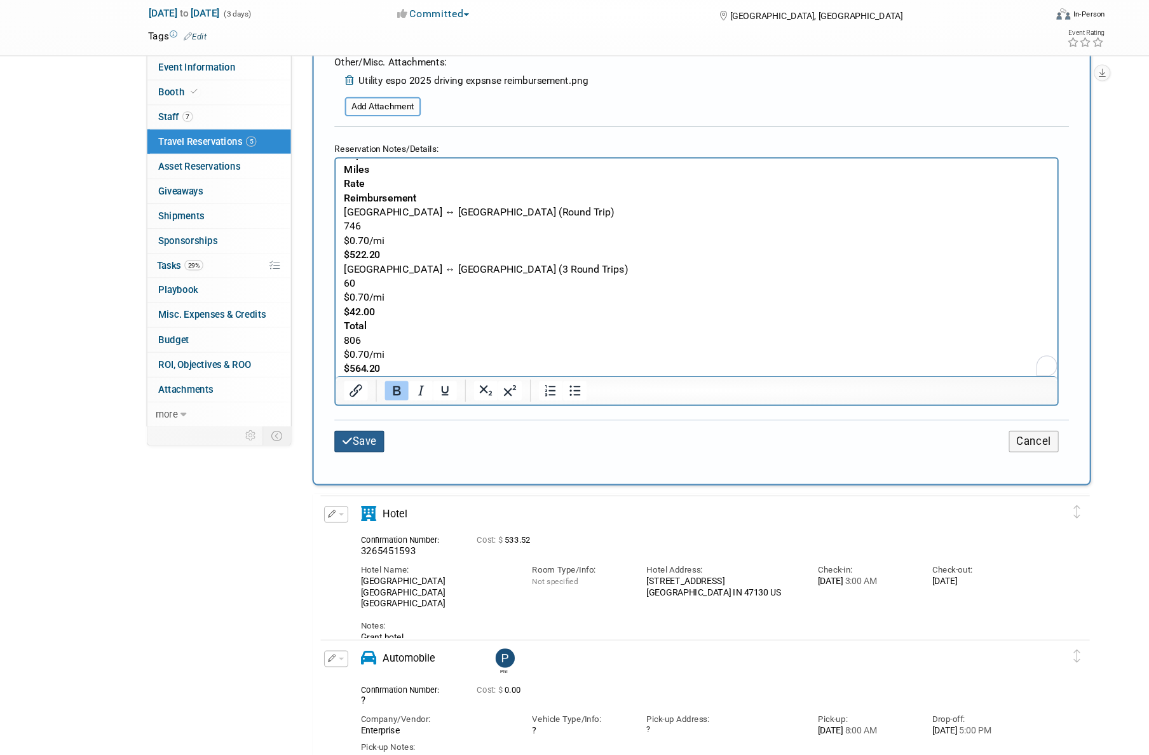
click at [339, 464] on button "Save" at bounding box center [331, 466] width 46 height 20
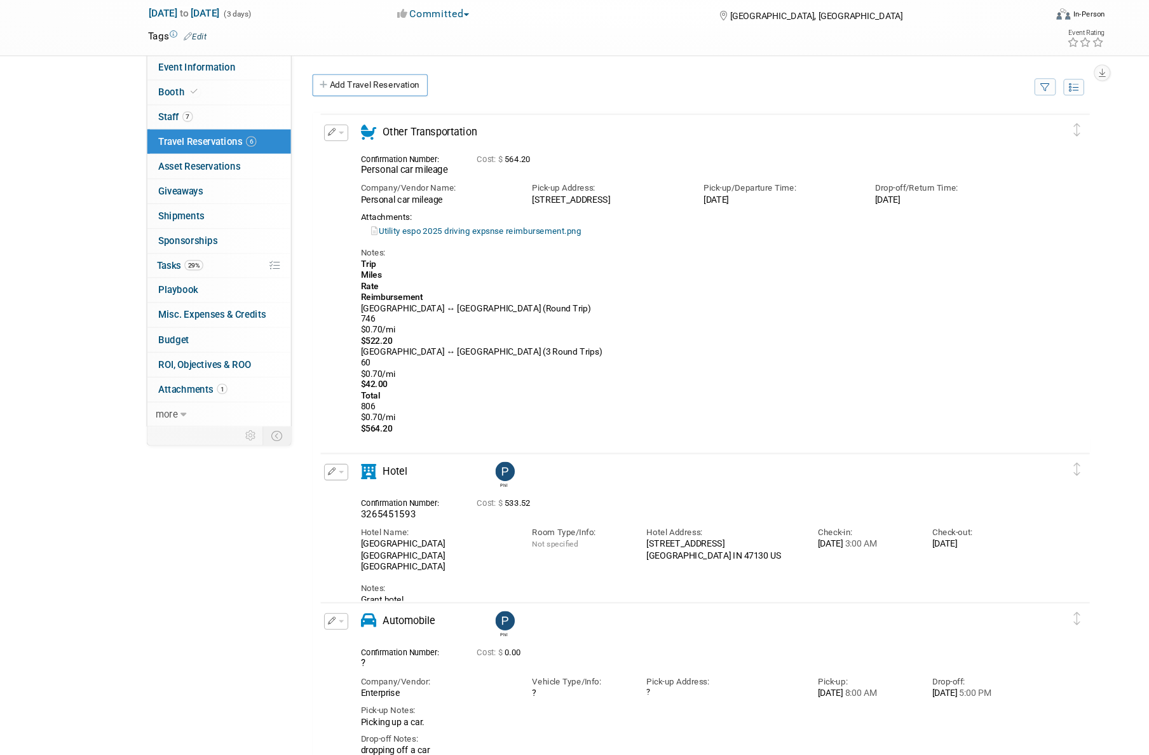
scroll to position [0, 0]
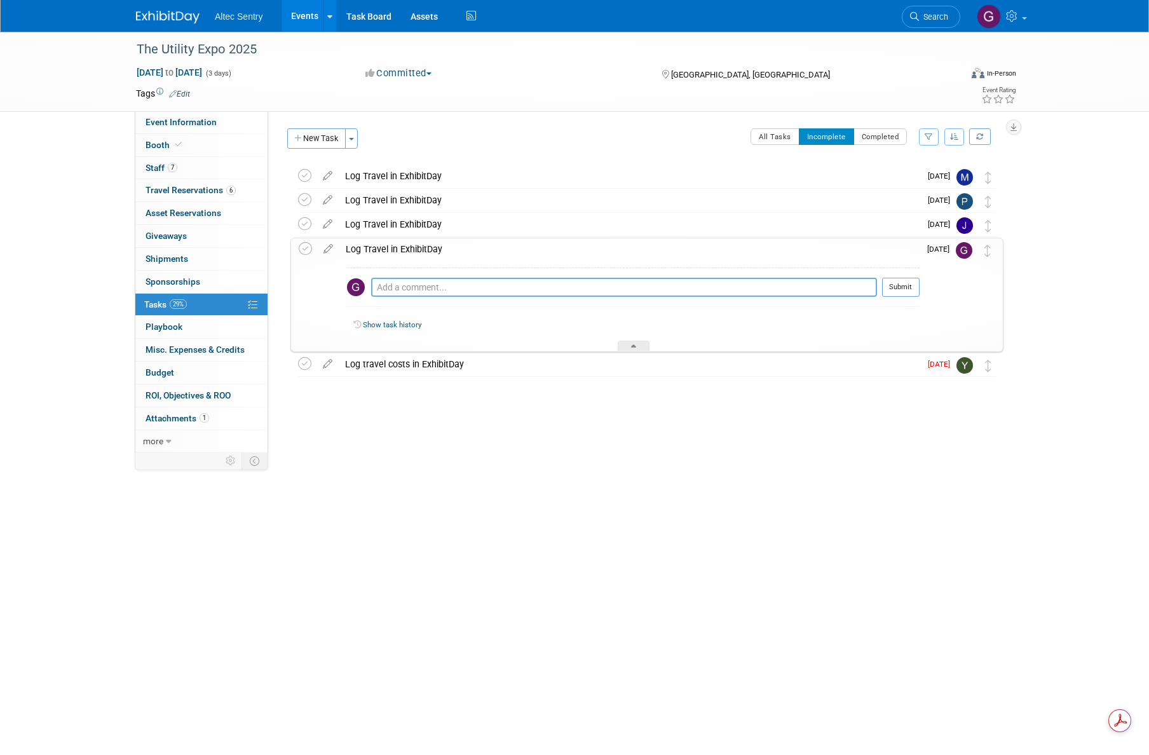
click at [784, 292] on textarea at bounding box center [624, 287] width 506 height 19
click at [462, 288] on textarea "Complete. Hotel and car expense noted." at bounding box center [624, 287] width 506 height 19
type textarea "Complete. Hotel and personal car mileage expense noted."
click at [907, 291] on button "Submit" at bounding box center [900, 287] width 37 height 19
